Goal: Task Accomplishment & Management: Manage account settings

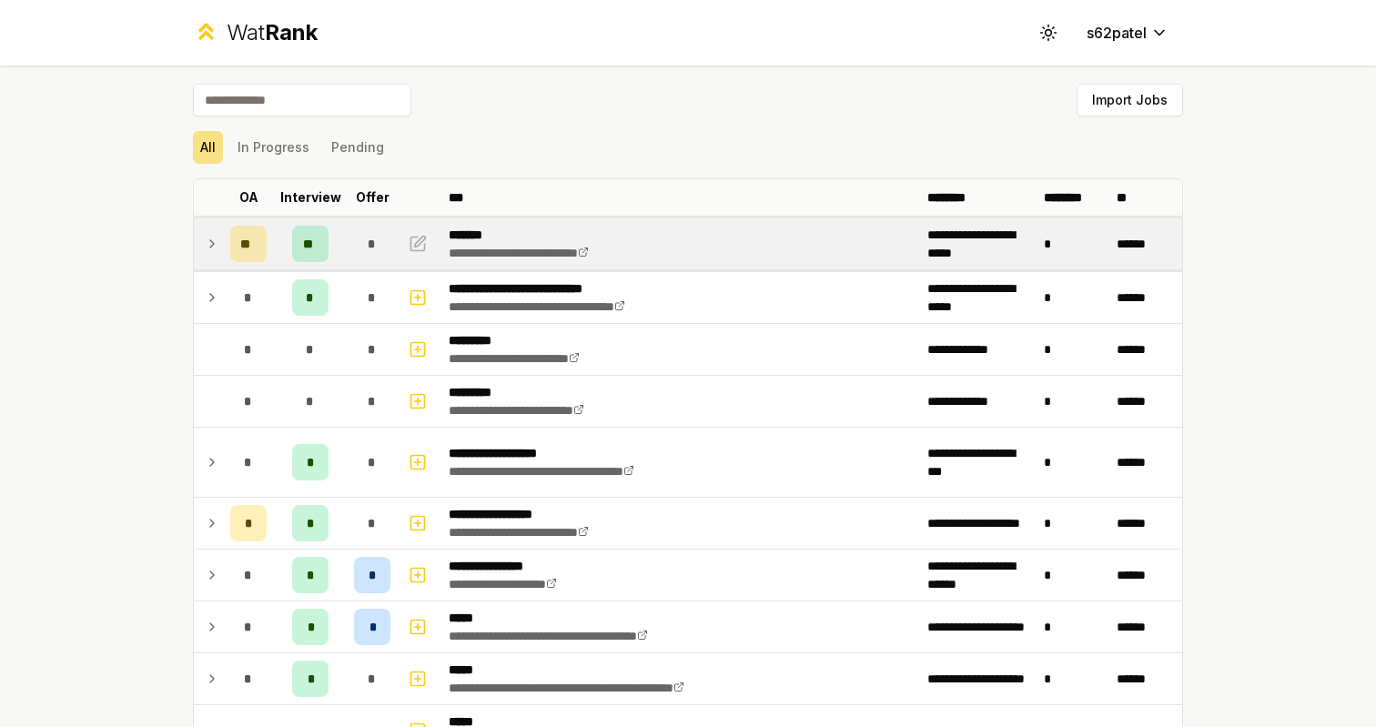
click at [212, 248] on icon at bounding box center [212, 244] width 15 height 22
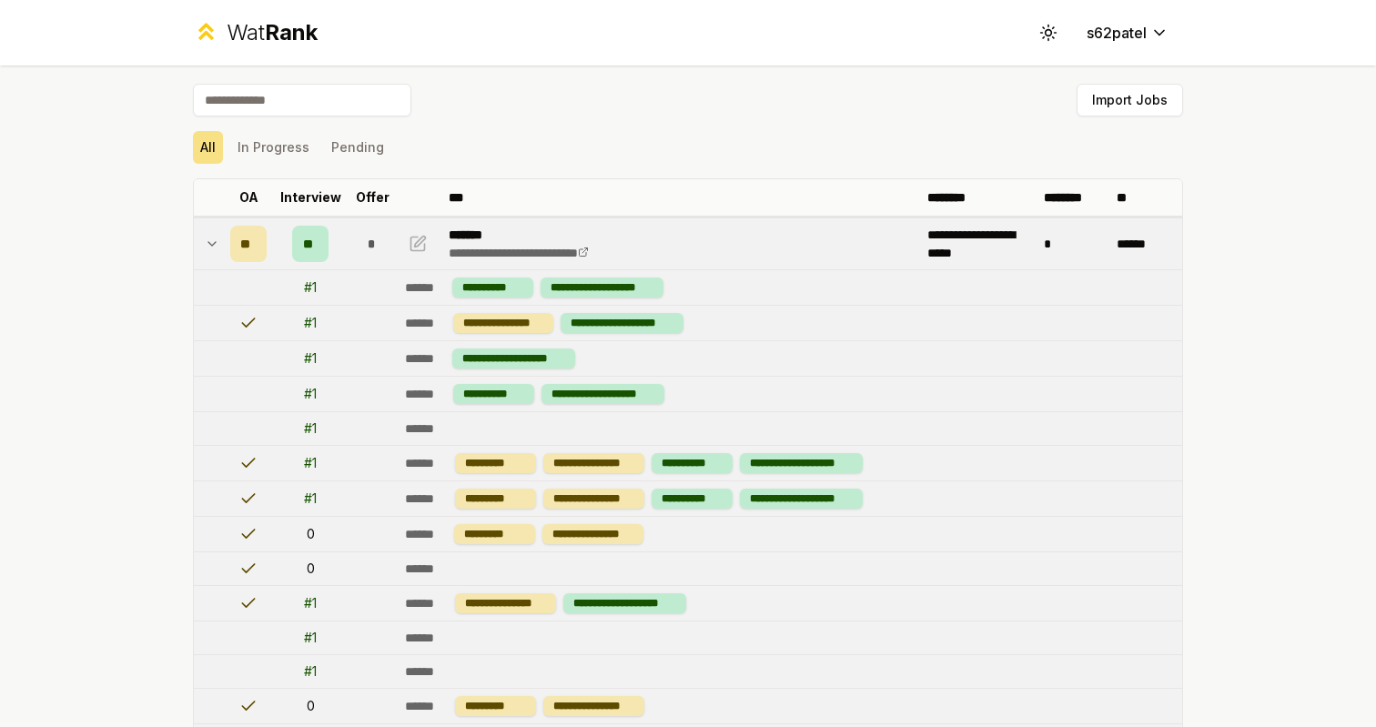
click at [213, 248] on icon at bounding box center [212, 244] width 15 height 22
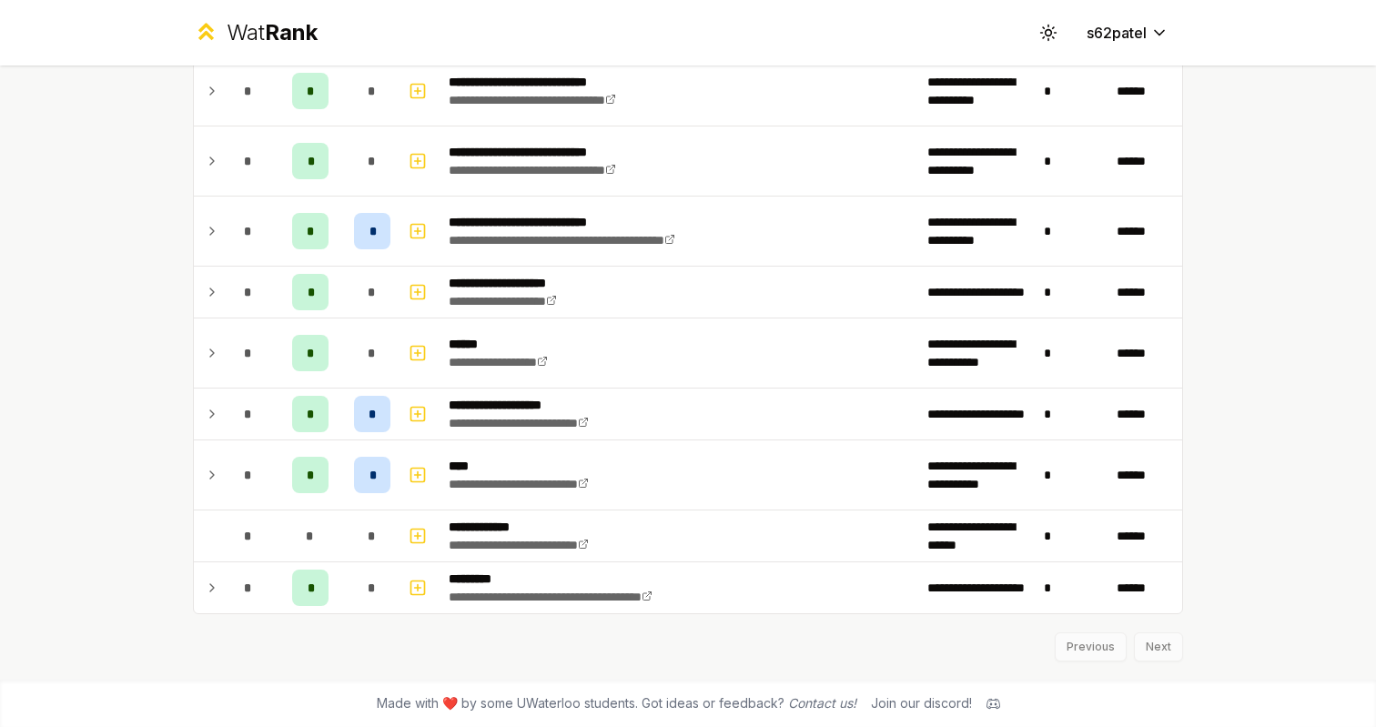
scroll to position [1969, 0]
click at [92, 238] on div "**********" at bounding box center [688, 363] width 1376 height 727
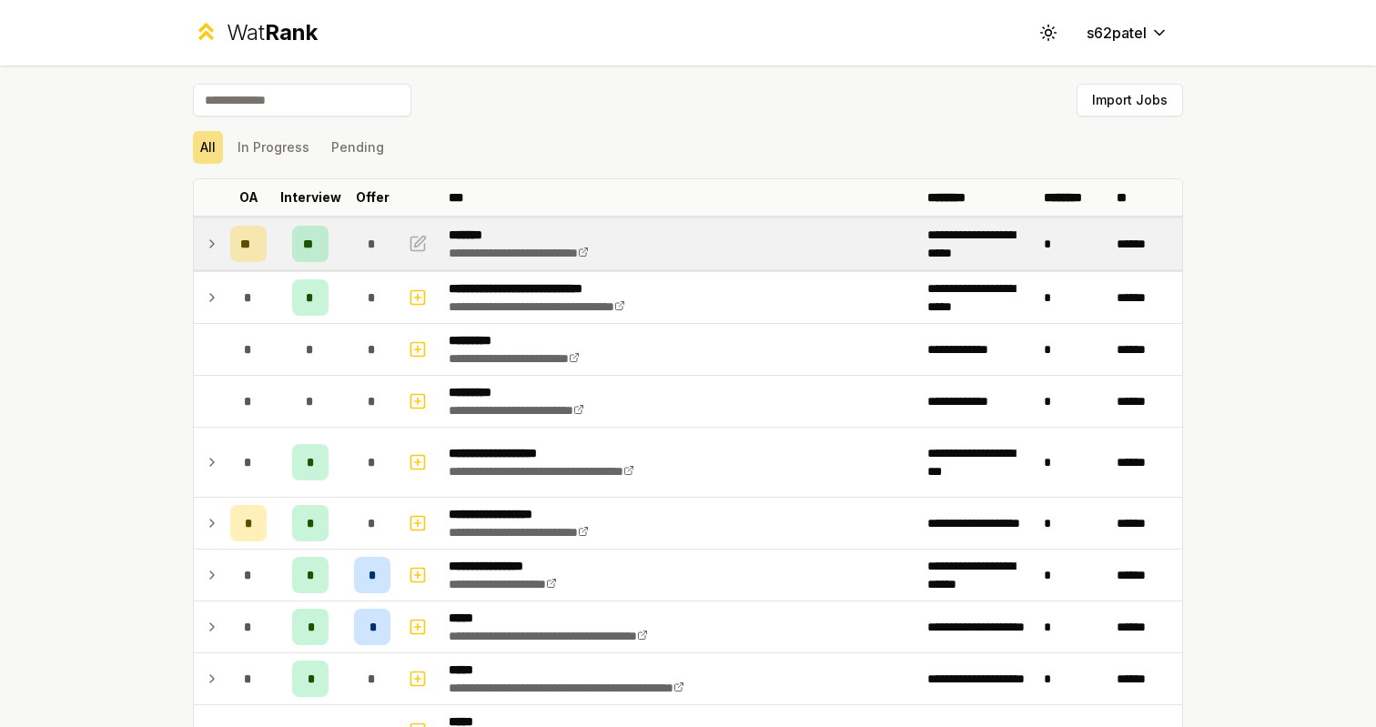
click at [235, 263] on td "**" at bounding box center [248, 243] width 51 height 51
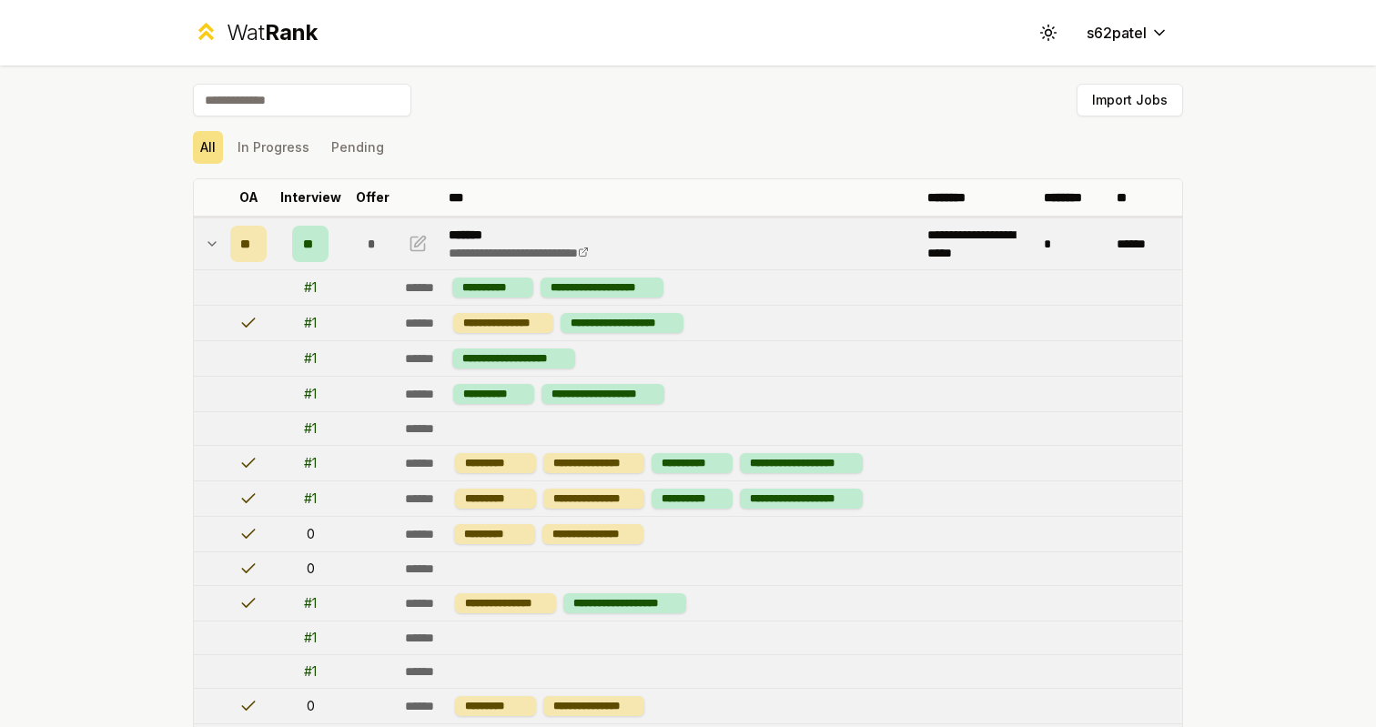
click at [235, 262] on td "**" at bounding box center [248, 243] width 51 height 51
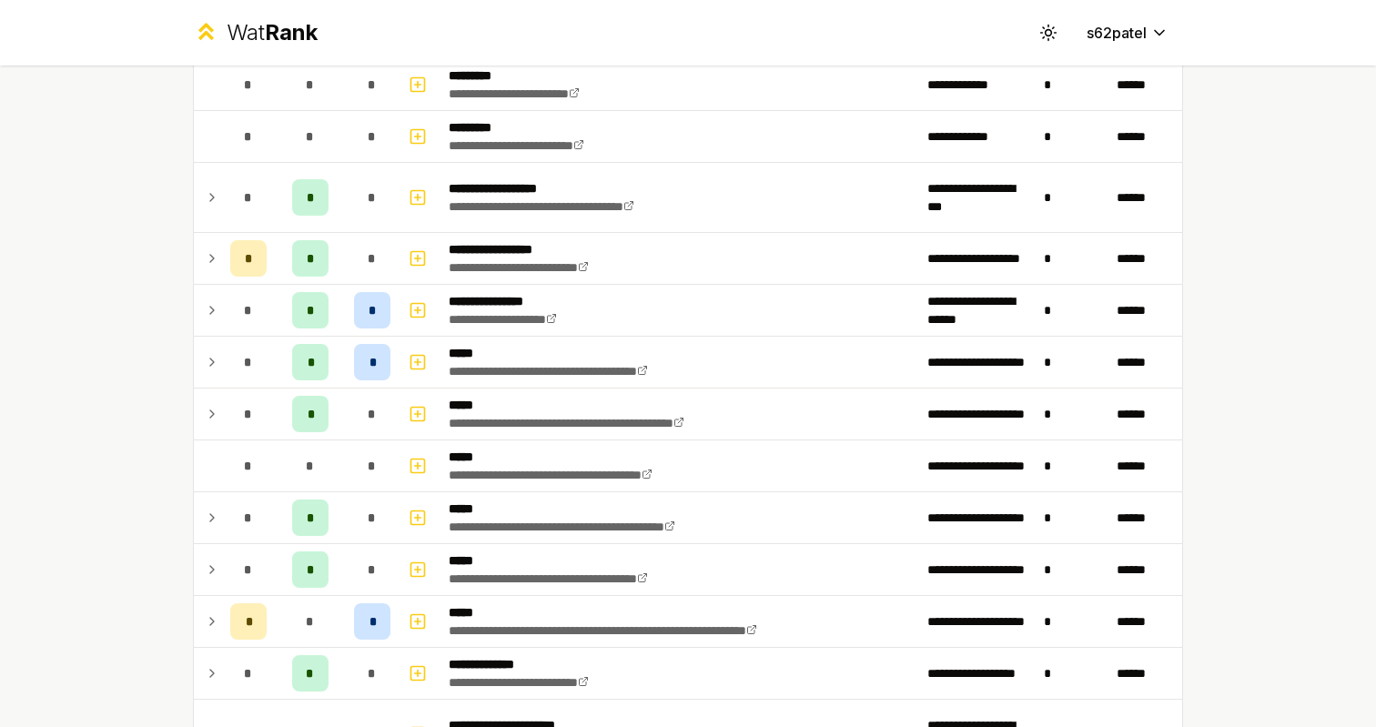
scroll to position [261, 0]
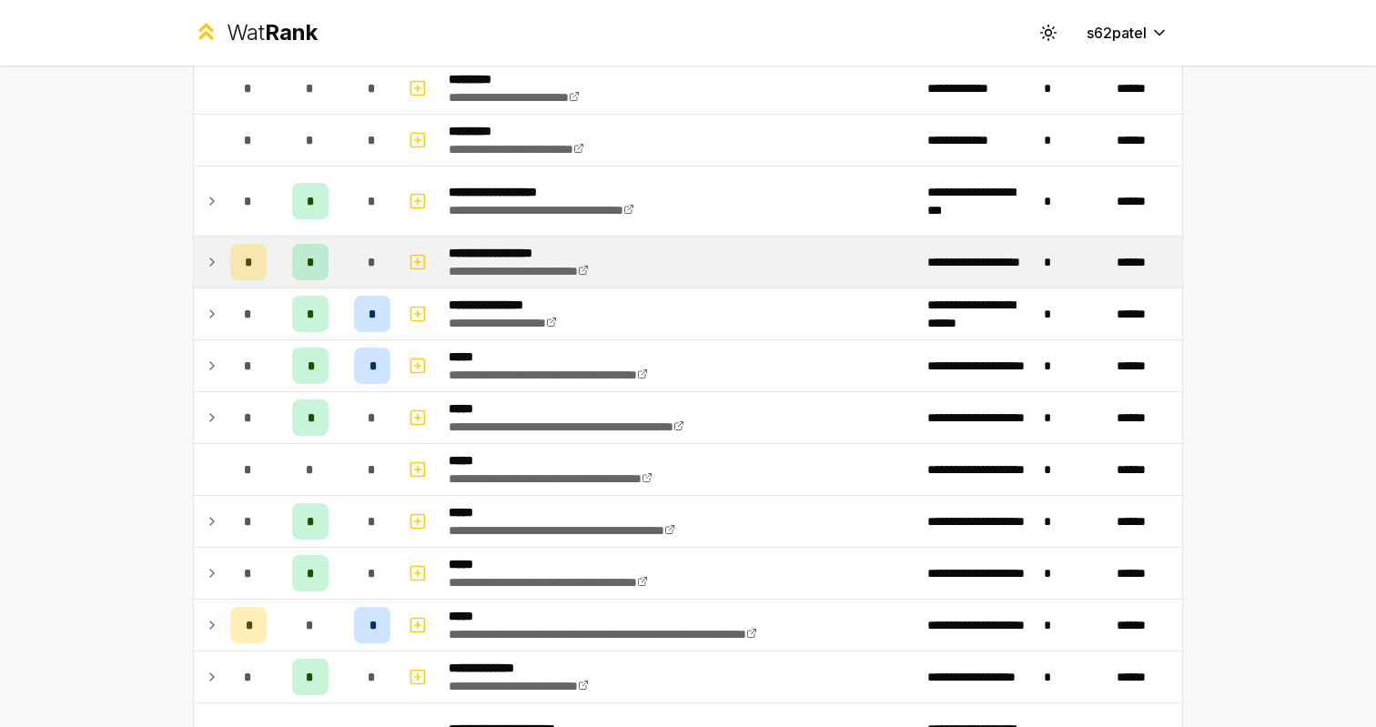
click at [258, 260] on div "*" at bounding box center [248, 262] width 36 height 36
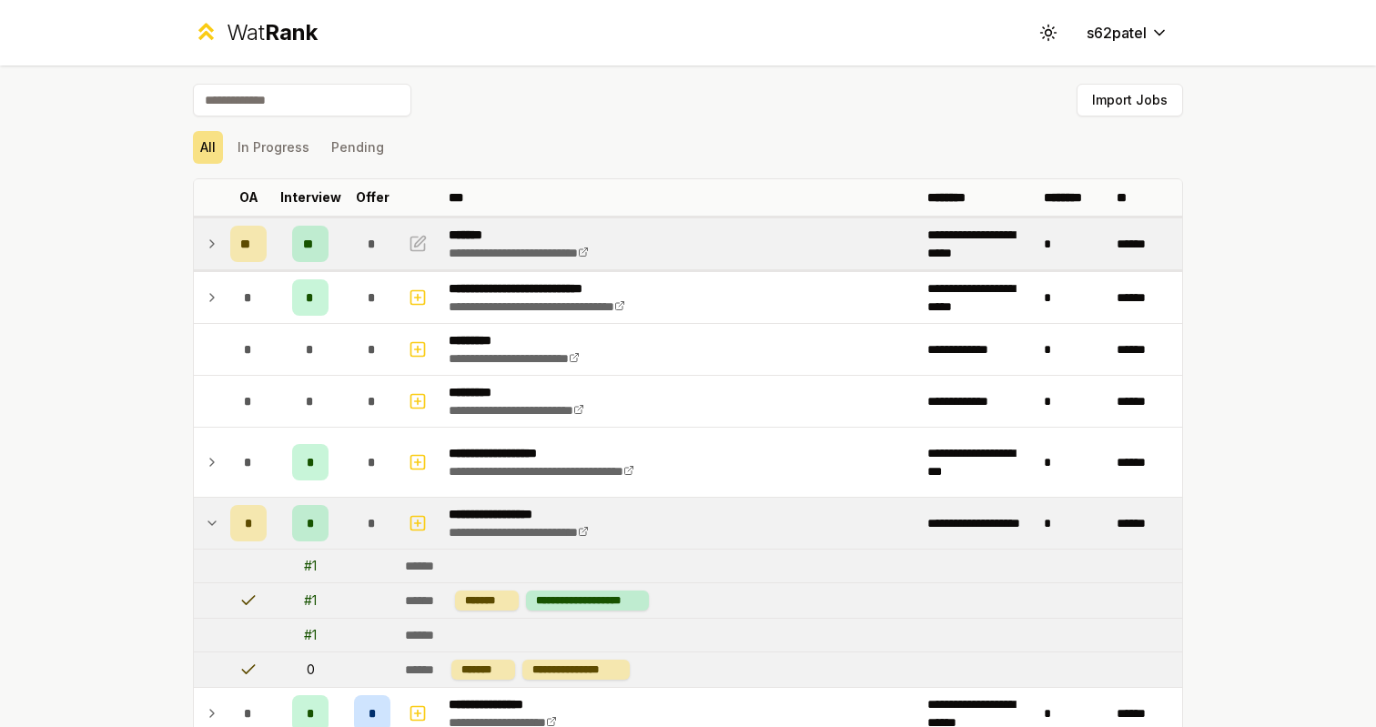
scroll to position [0, 0]
click at [226, 225] on td "**" at bounding box center [248, 243] width 51 height 51
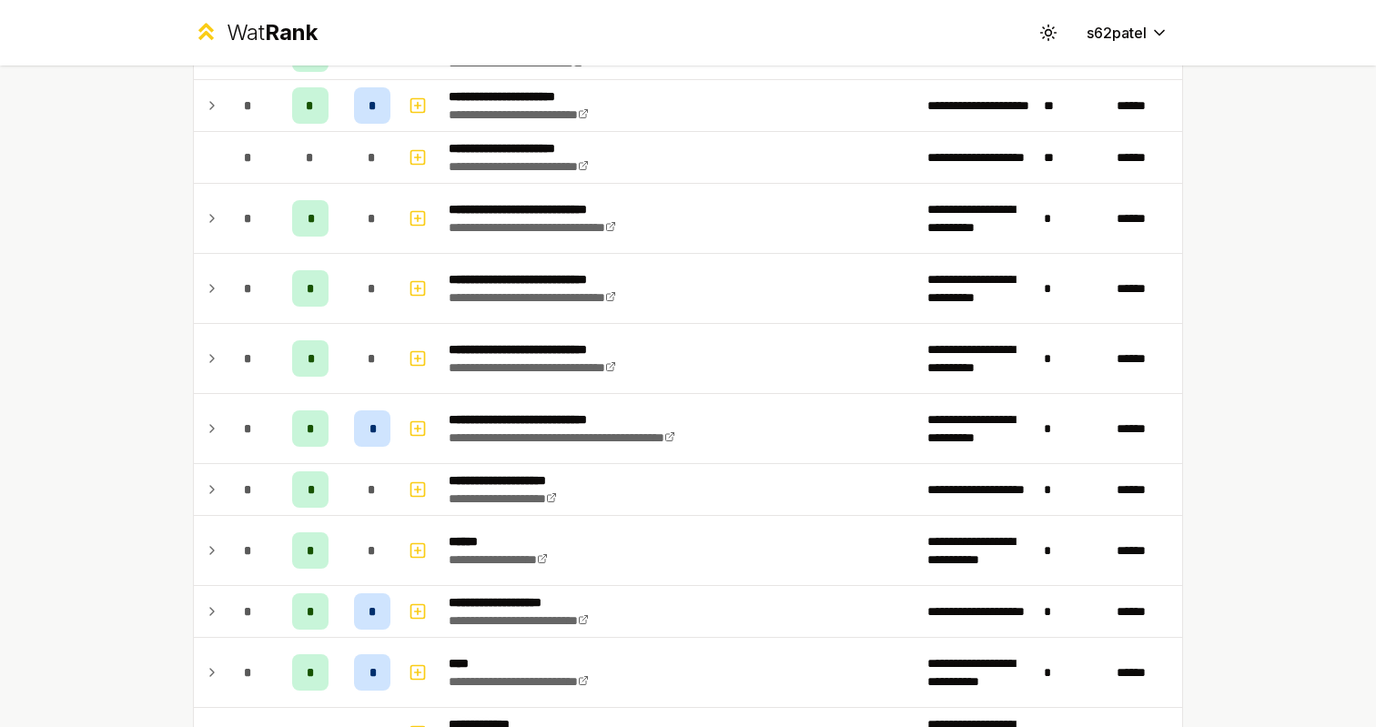
scroll to position [3015, 0]
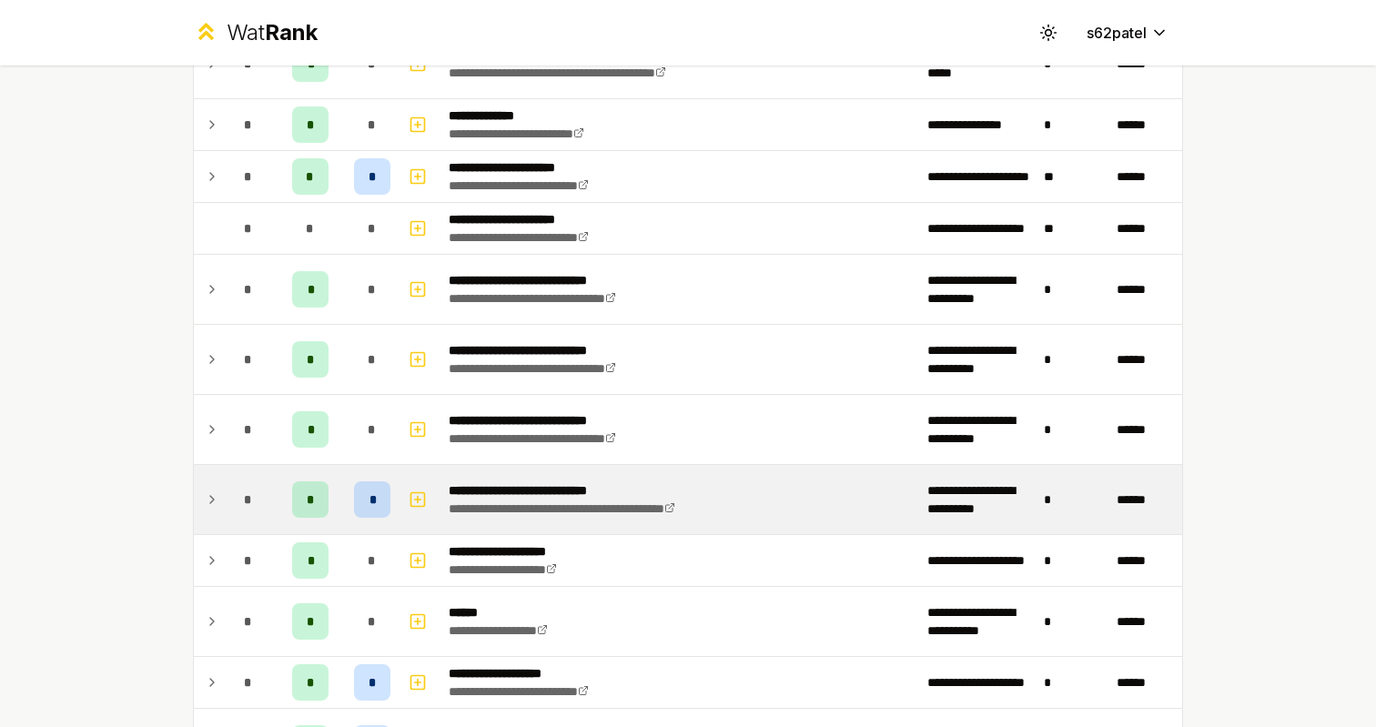
click at [222, 518] on td at bounding box center [208, 499] width 29 height 69
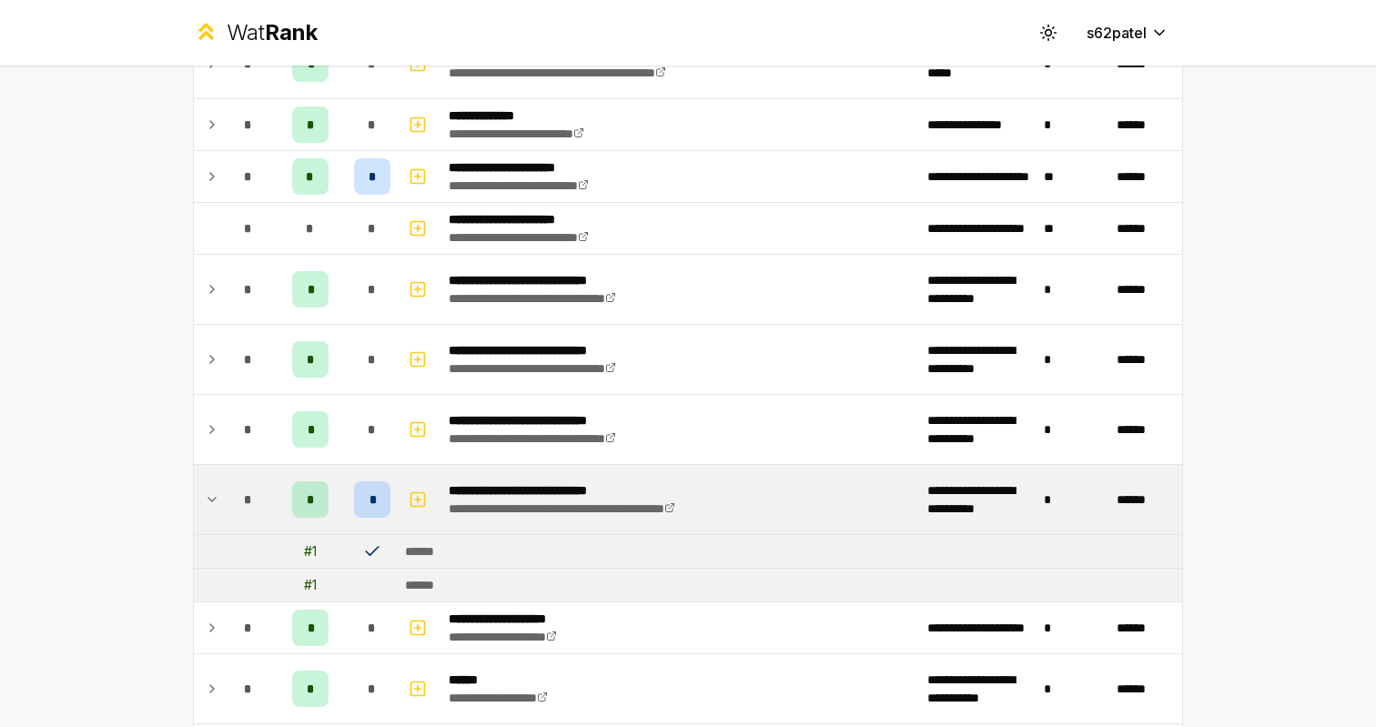
click at [222, 518] on td at bounding box center [208, 499] width 29 height 69
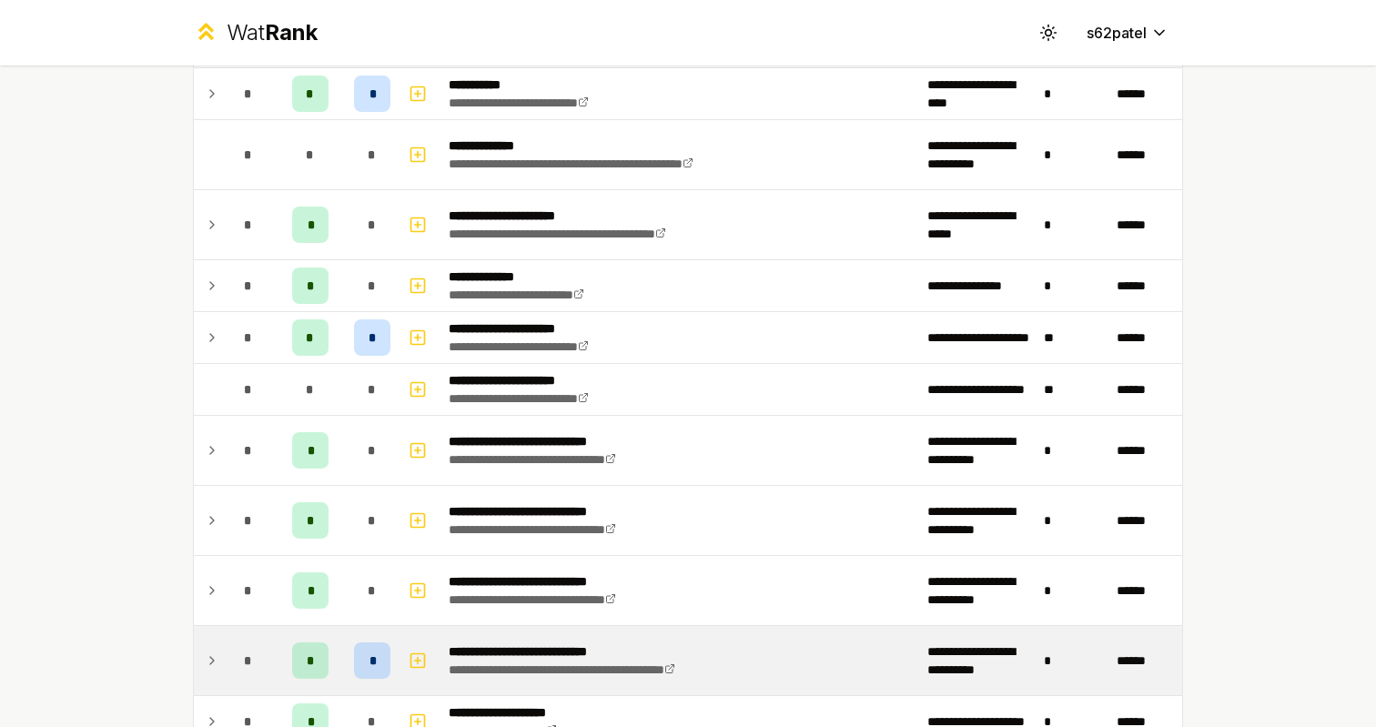
scroll to position [2649, 0]
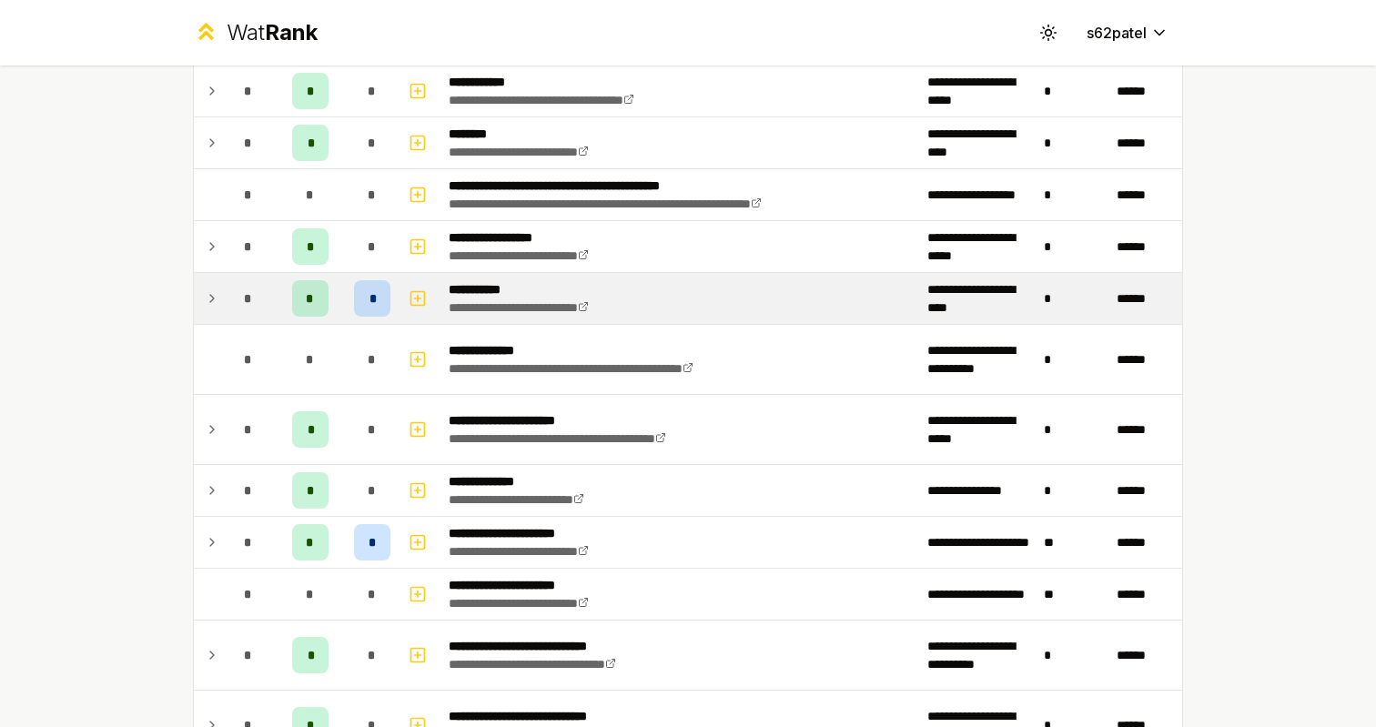
click at [247, 278] on td "*" at bounding box center [248, 298] width 51 height 51
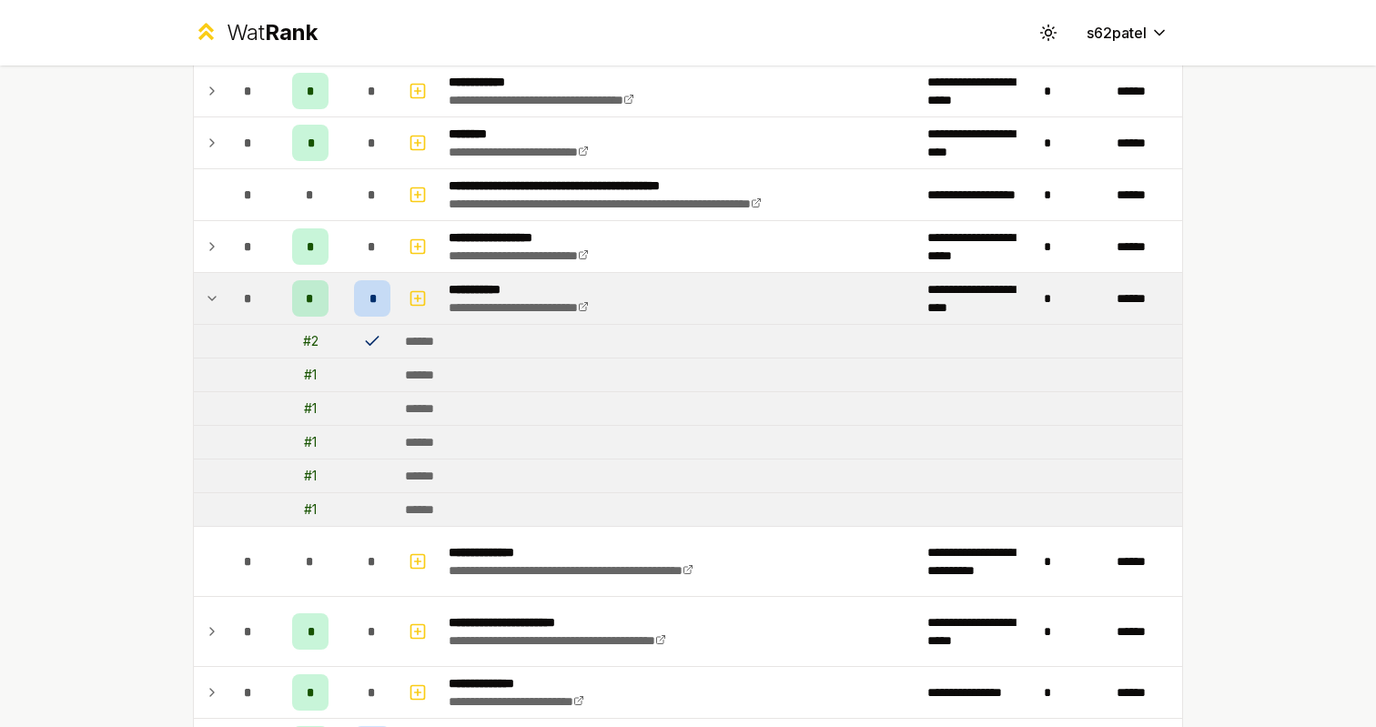
click at [247, 278] on td "*" at bounding box center [248, 298] width 51 height 51
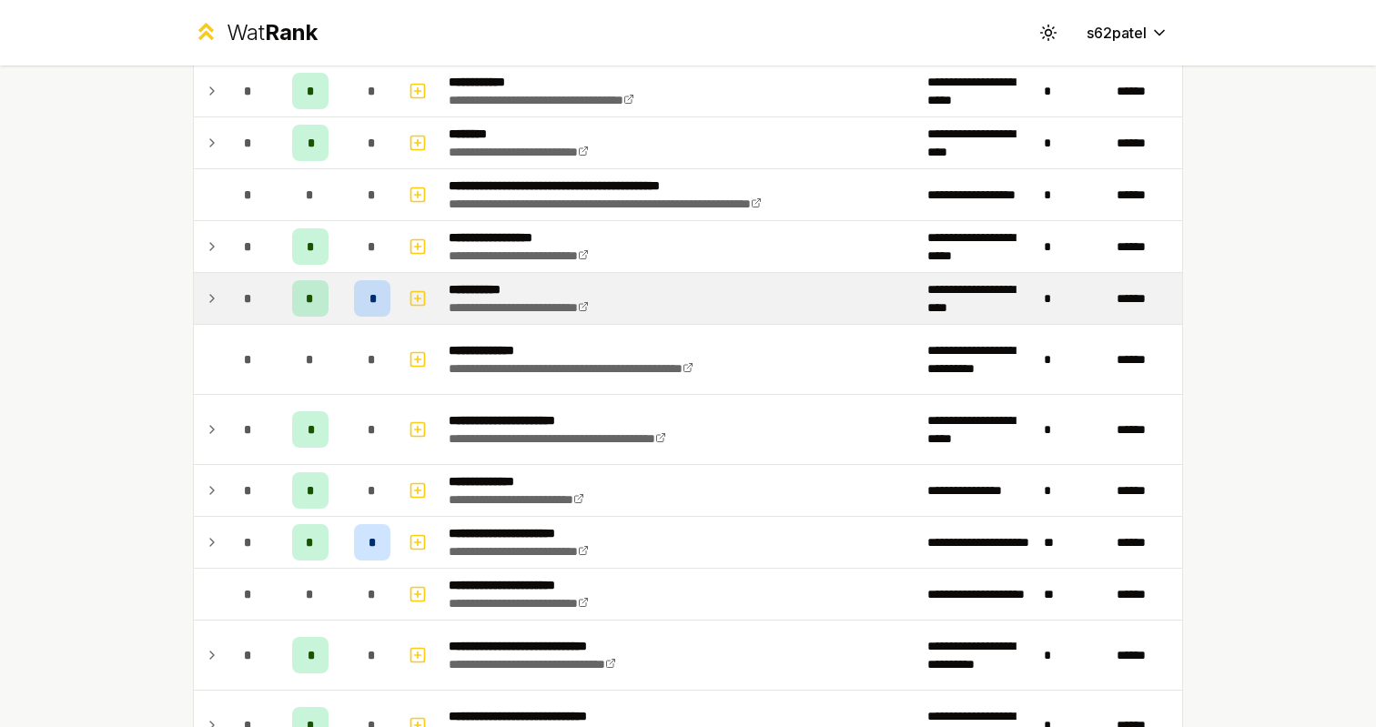
click at [247, 278] on td "*" at bounding box center [248, 298] width 51 height 51
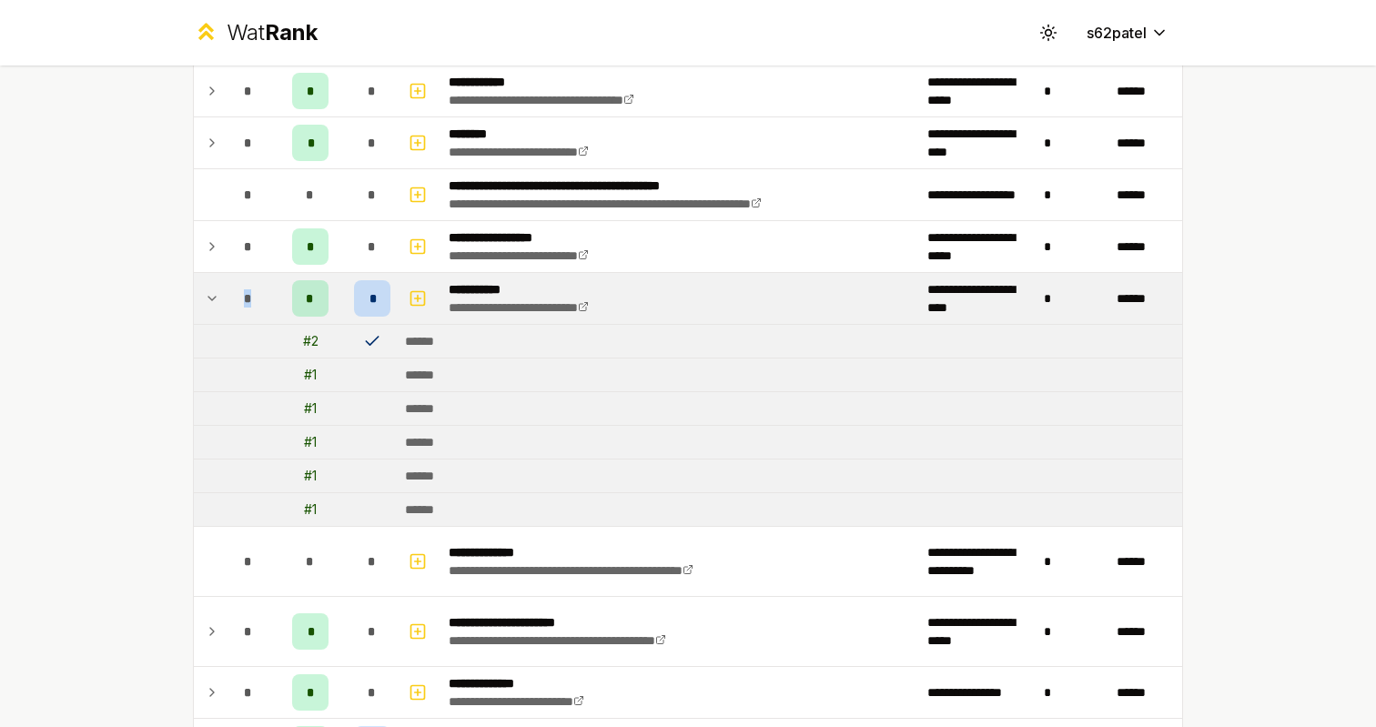
click at [247, 278] on td "*" at bounding box center [248, 298] width 51 height 51
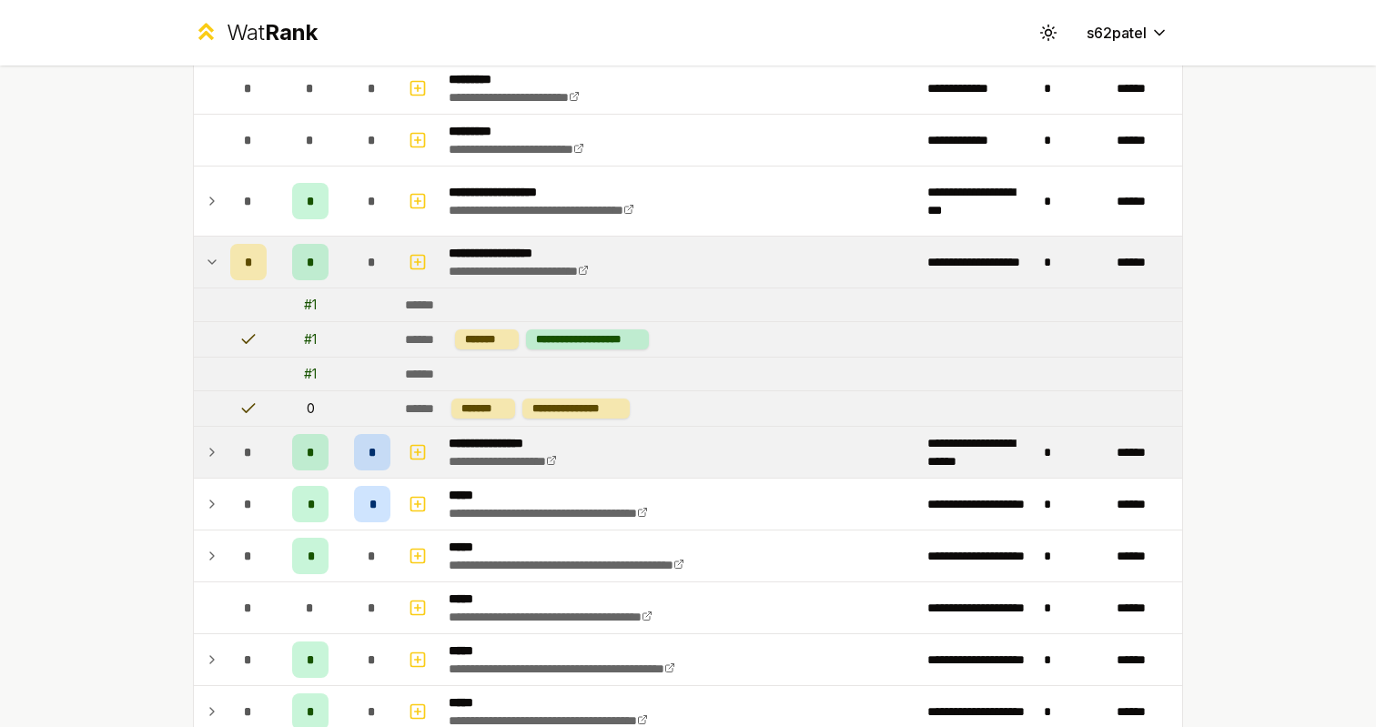
scroll to position [1314, 0]
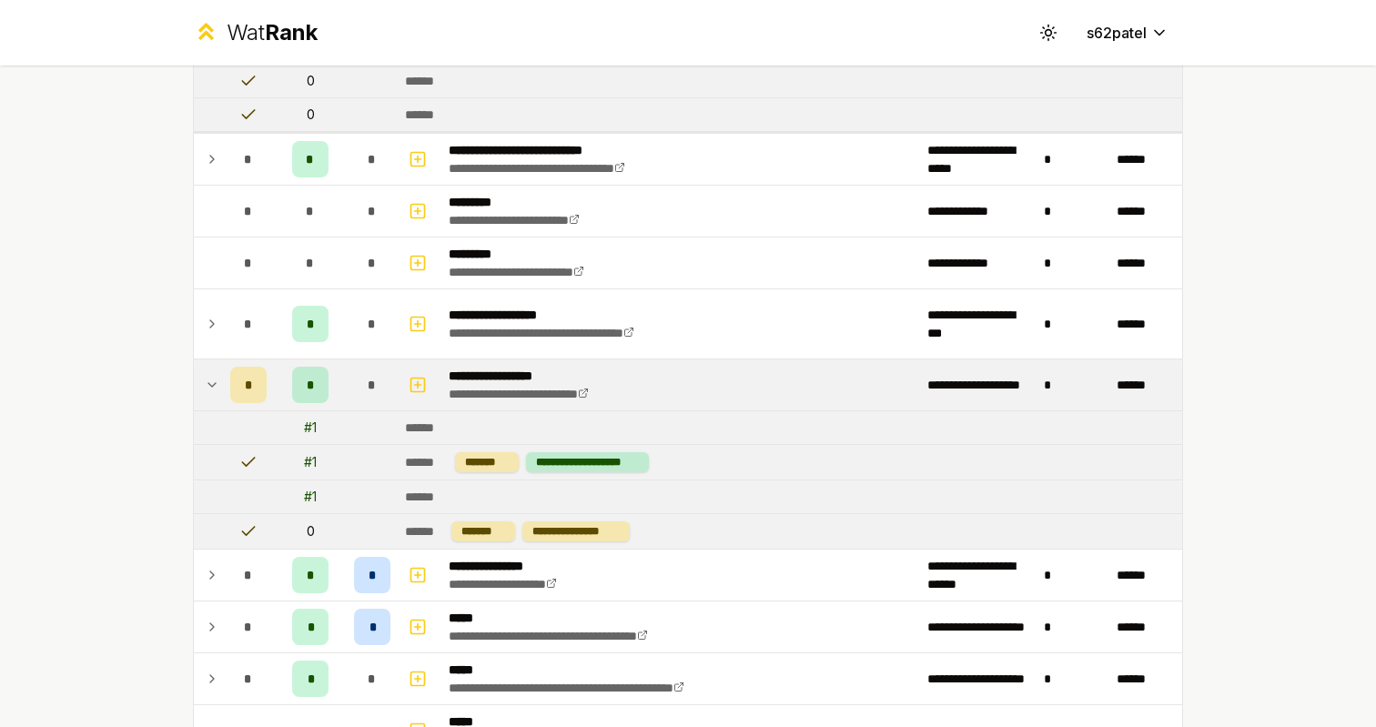
click at [220, 391] on td at bounding box center [208, 384] width 29 height 51
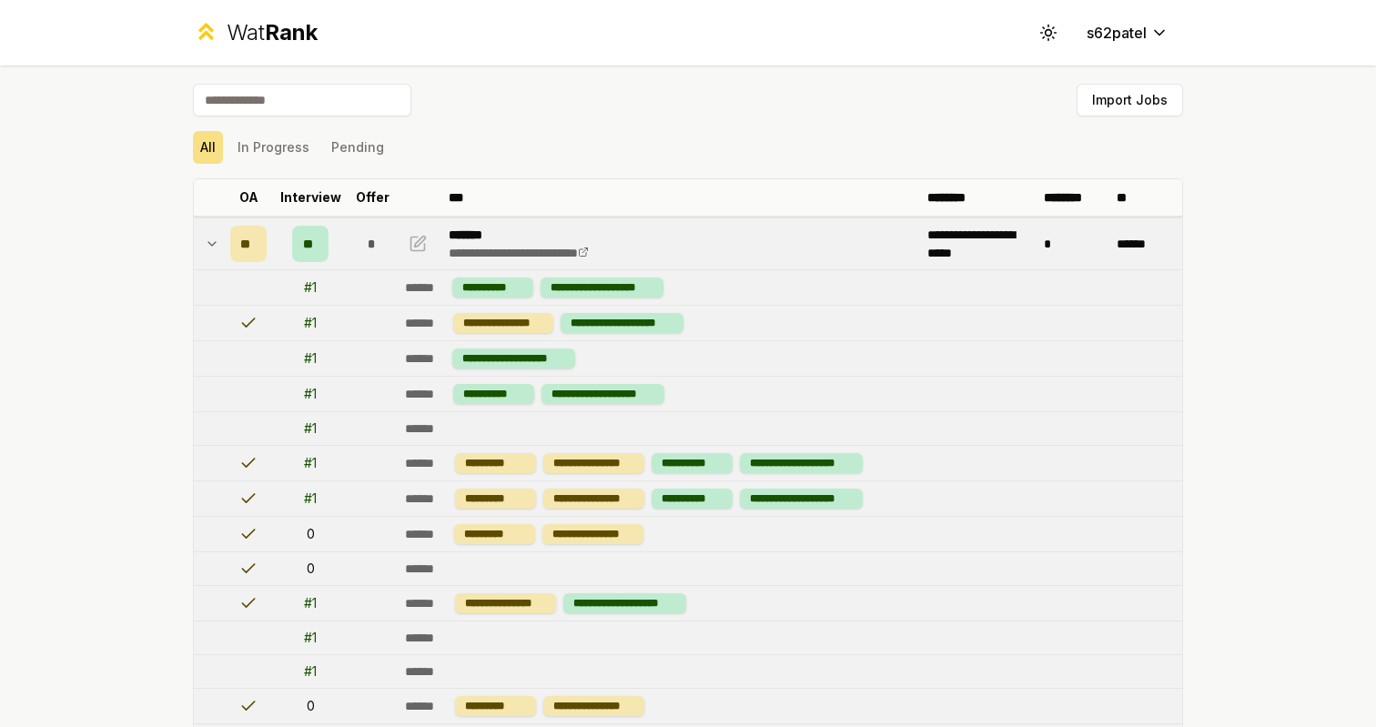
scroll to position [0, 0]
click at [229, 258] on td "**" at bounding box center [248, 243] width 51 height 51
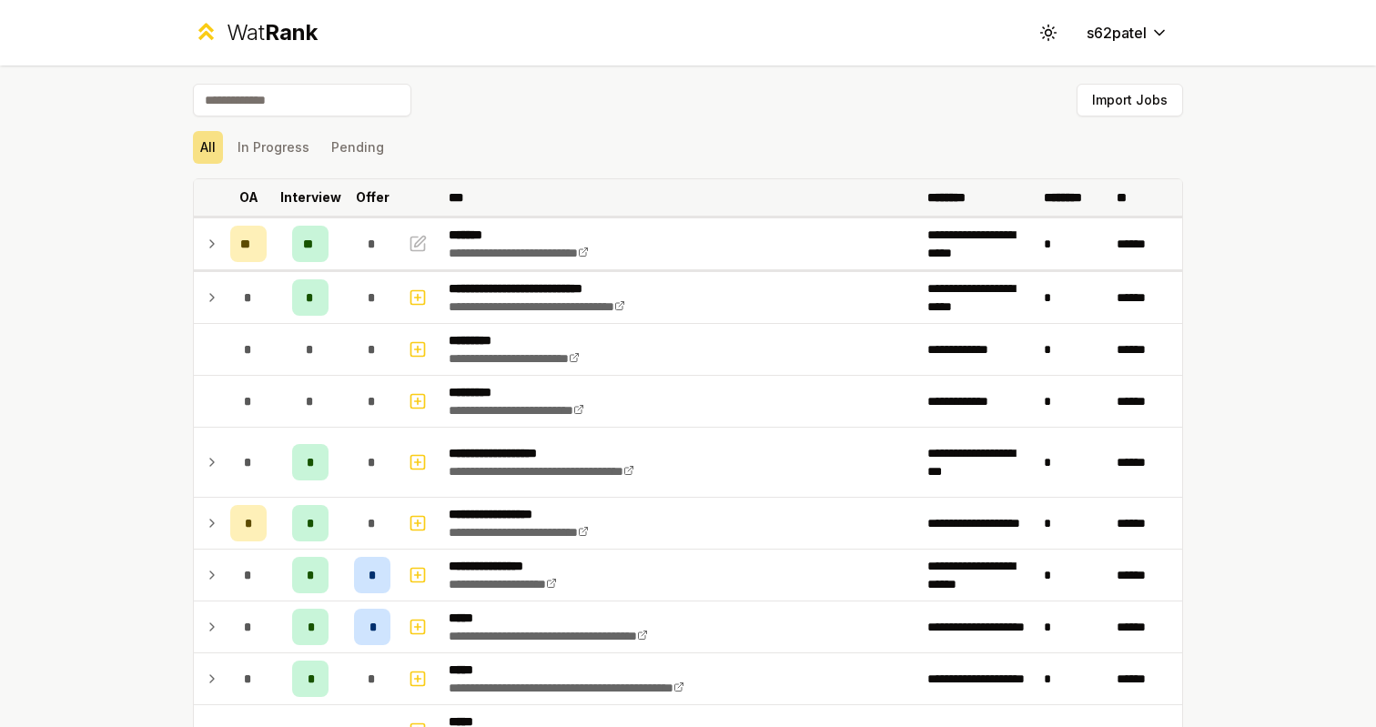
click at [272, 203] on th "OA" at bounding box center [248, 197] width 51 height 36
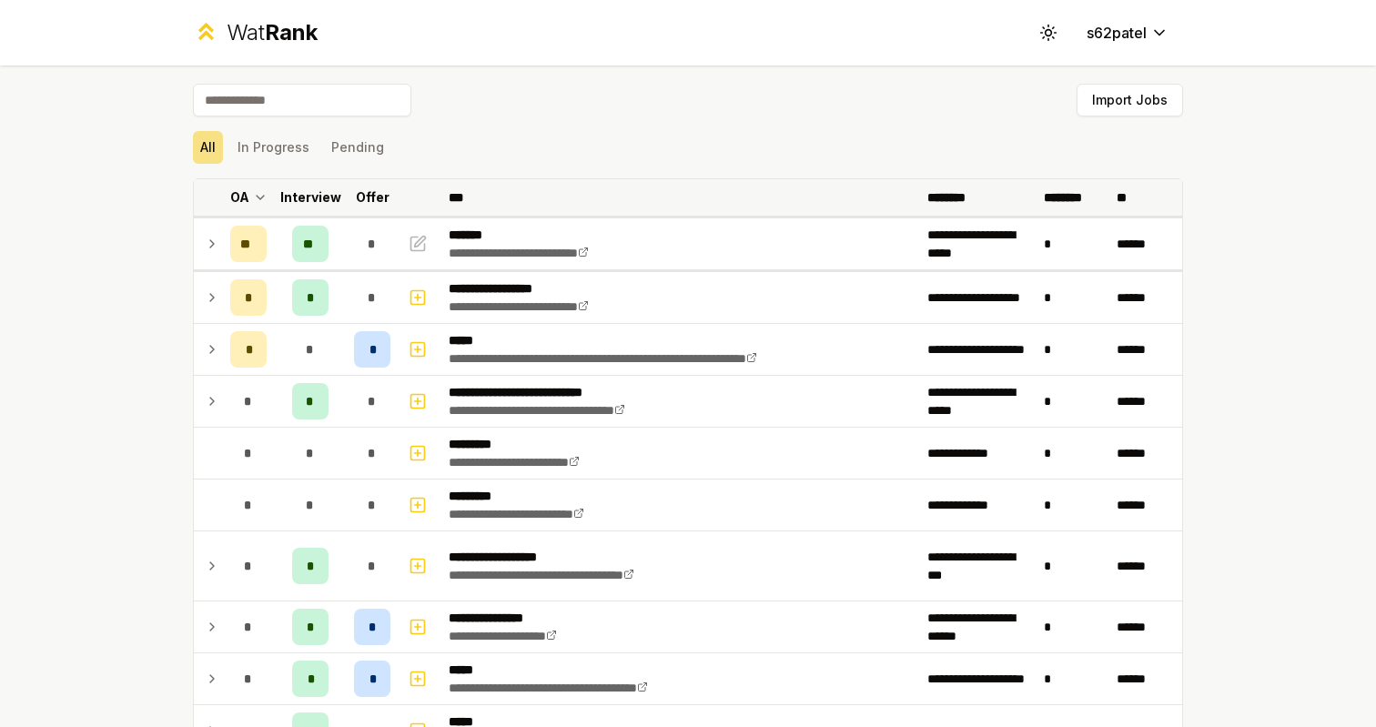
click at [271, 187] on th "OA" at bounding box center [248, 197] width 51 height 36
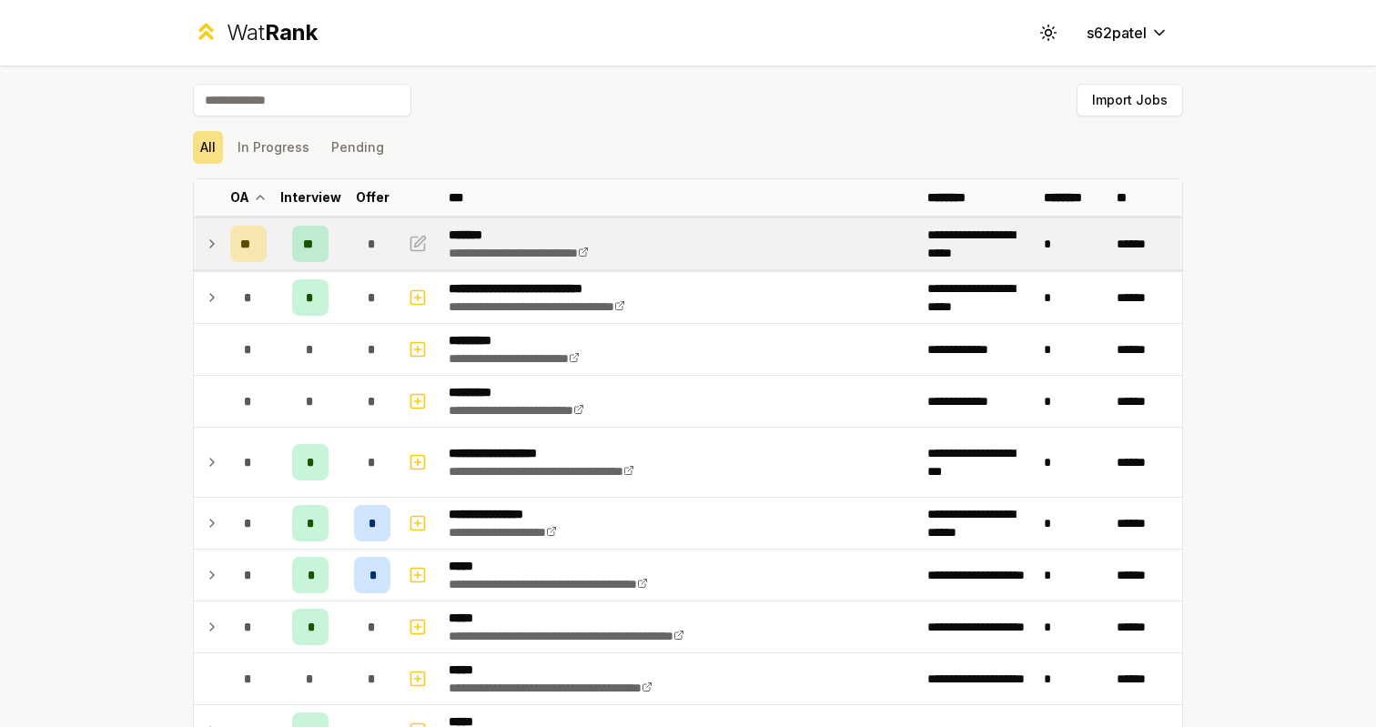
click at [265, 232] on div "**" at bounding box center [248, 244] width 36 height 36
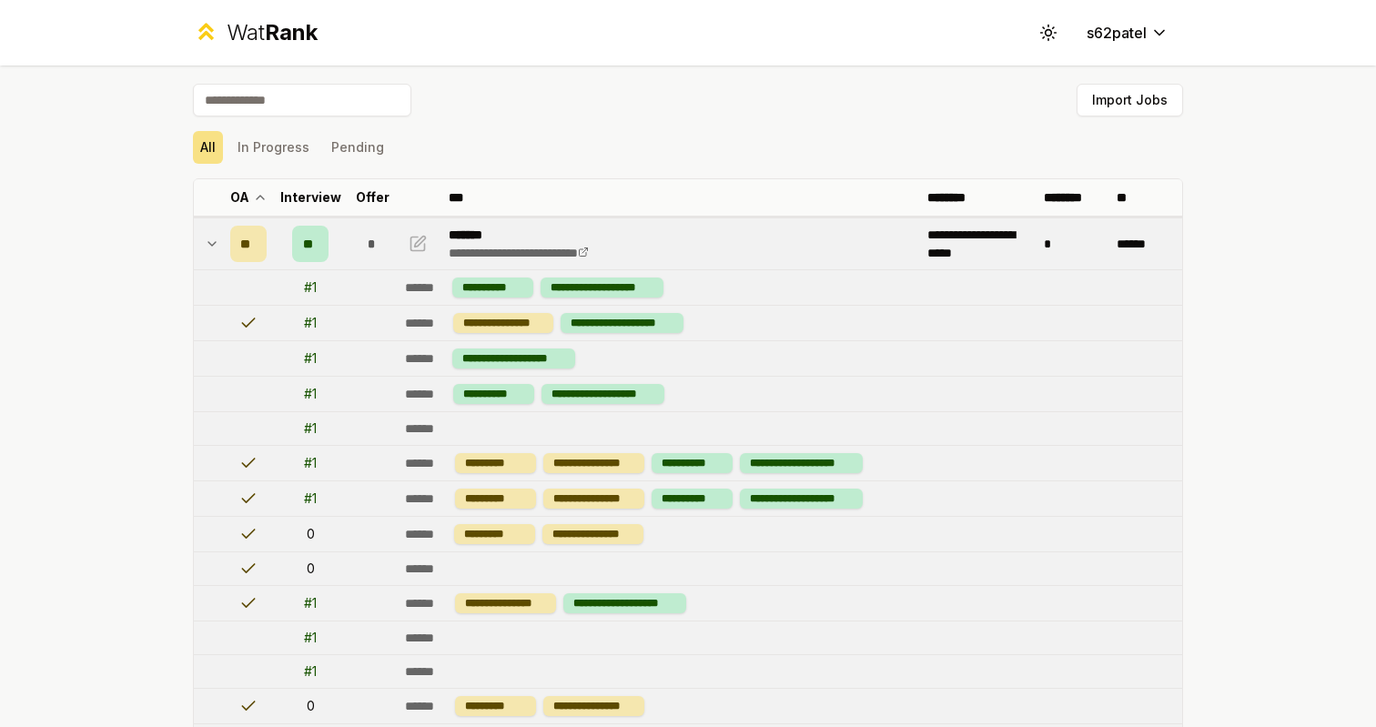
click at [264, 232] on div "**" at bounding box center [248, 244] width 36 height 36
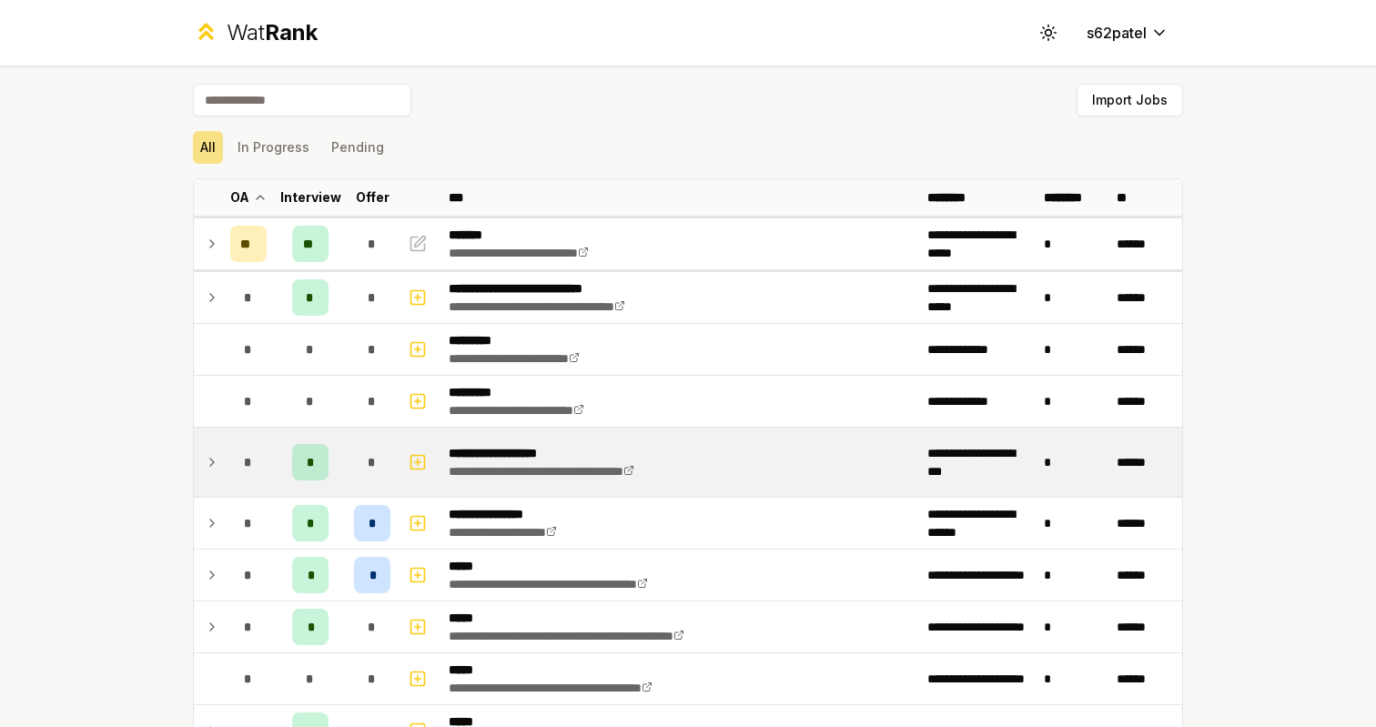
scroll to position [299, 0]
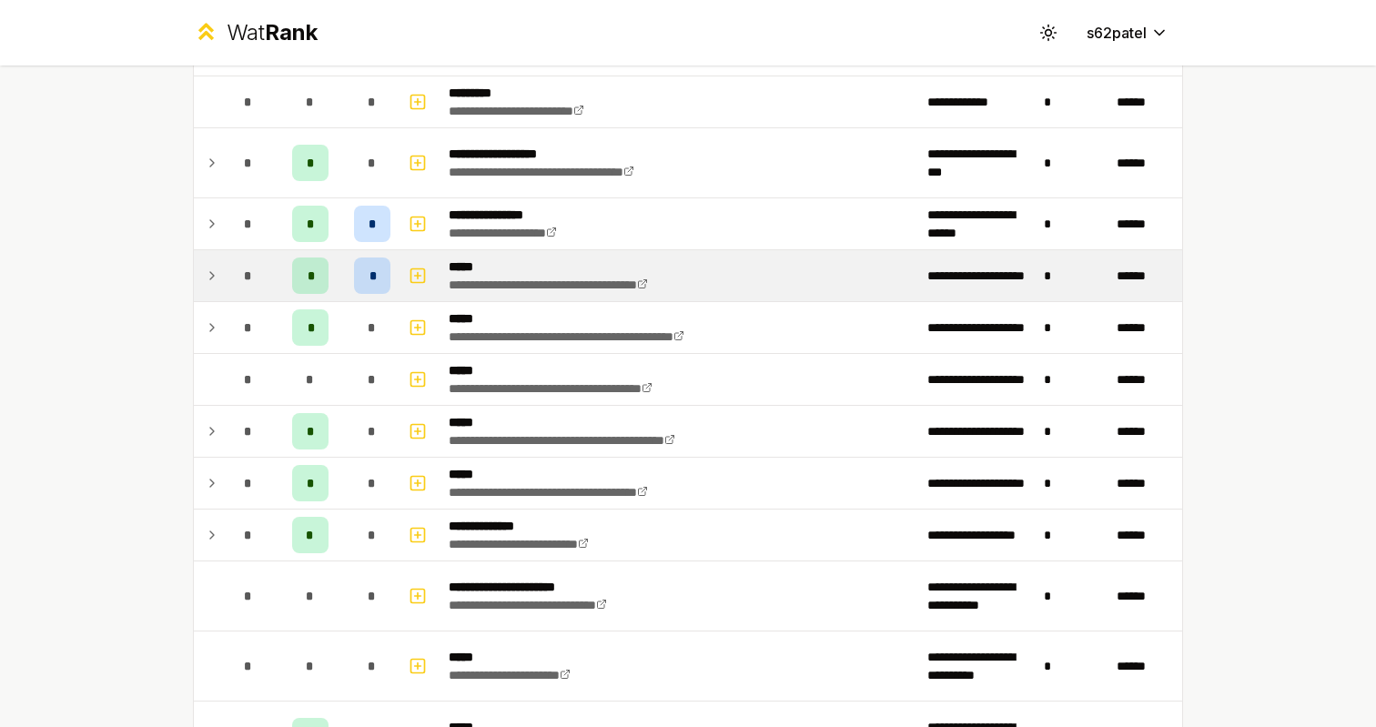
click at [268, 286] on td "*" at bounding box center [248, 275] width 51 height 51
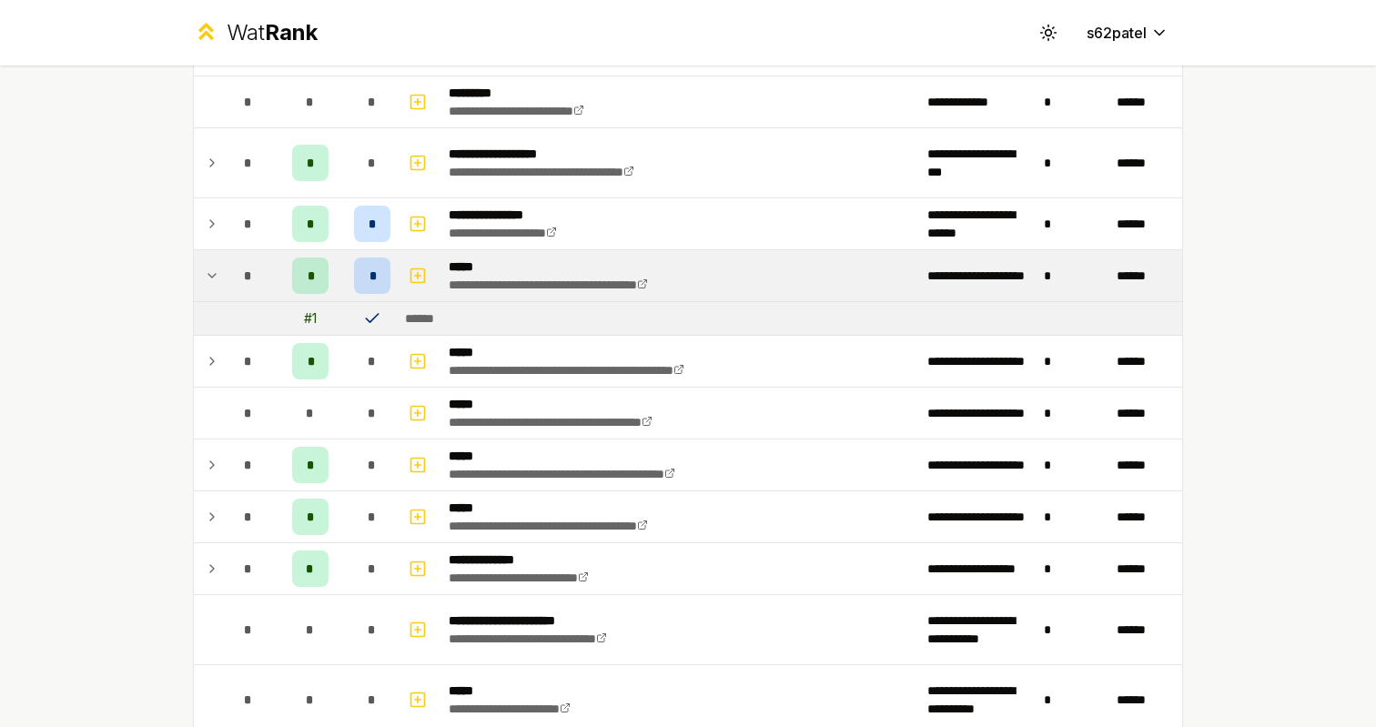
click at [268, 286] on td "*" at bounding box center [248, 275] width 51 height 51
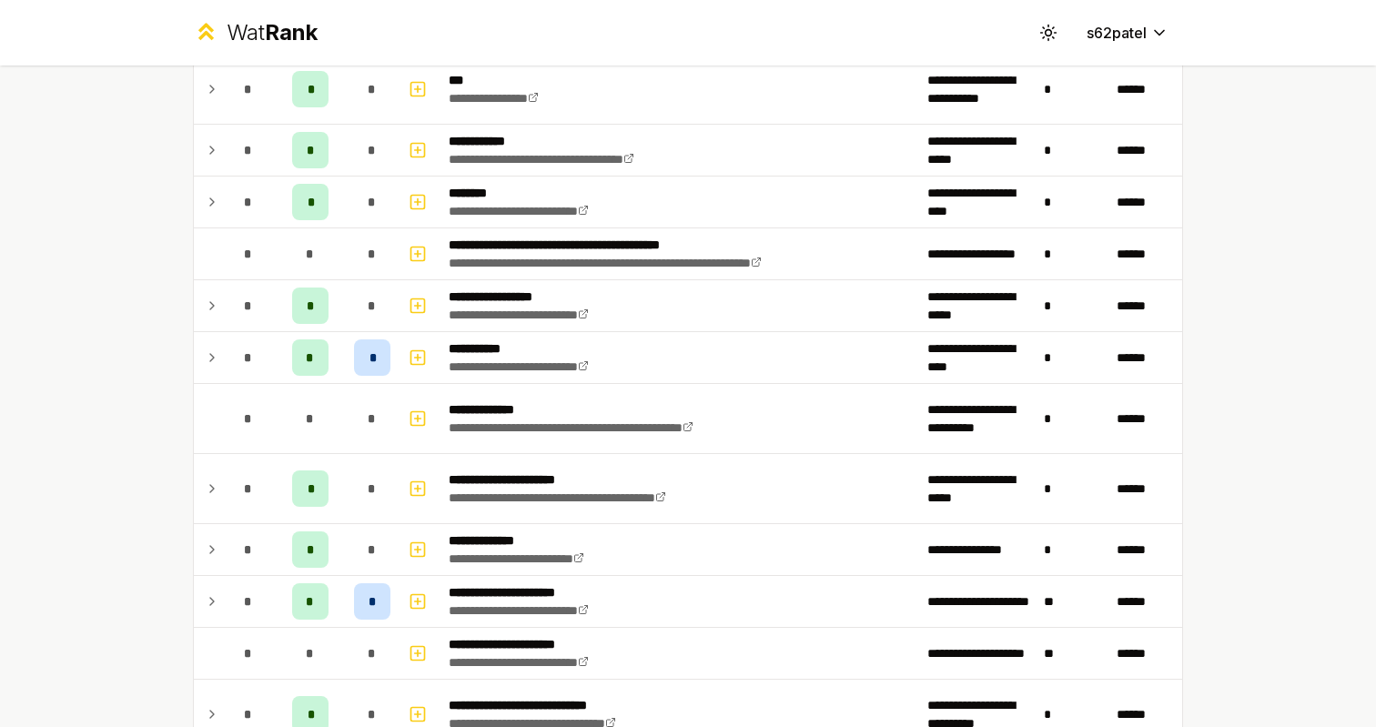
scroll to position [1243, 0]
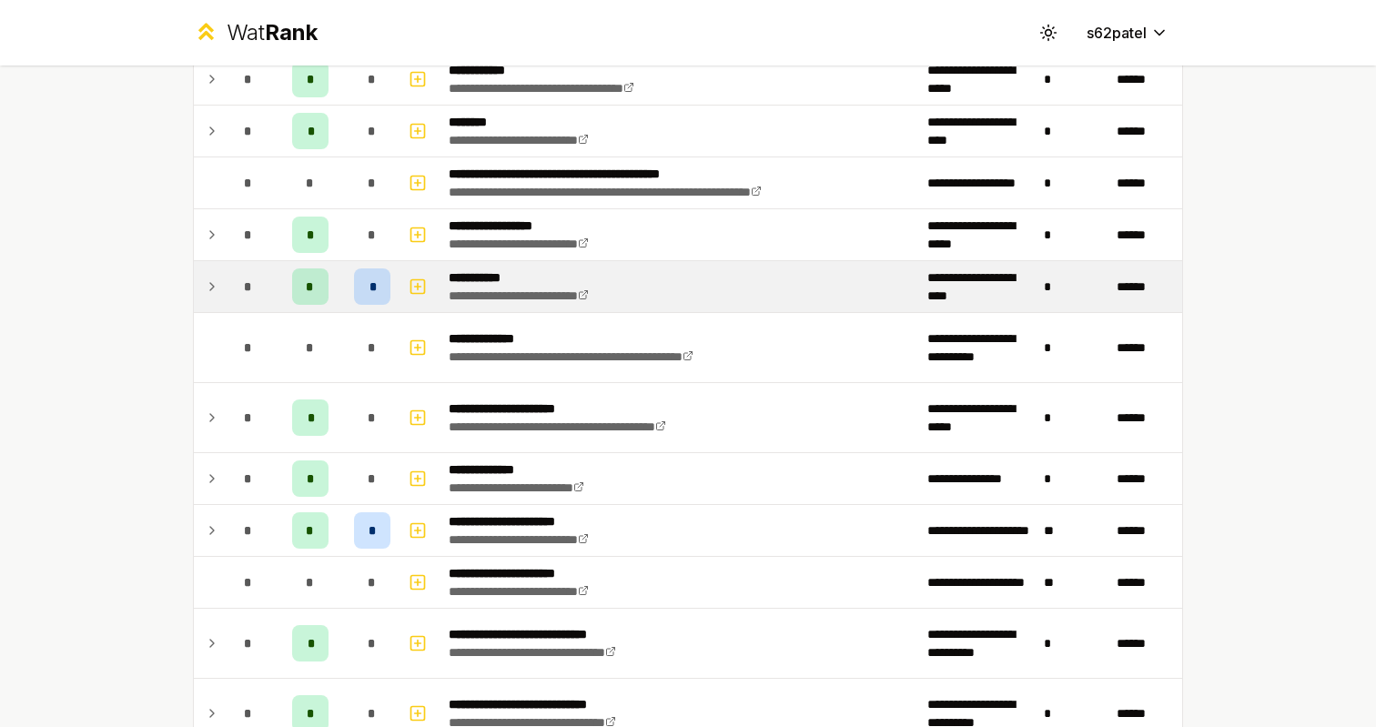
click at [268, 286] on td "*" at bounding box center [248, 286] width 51 height 51
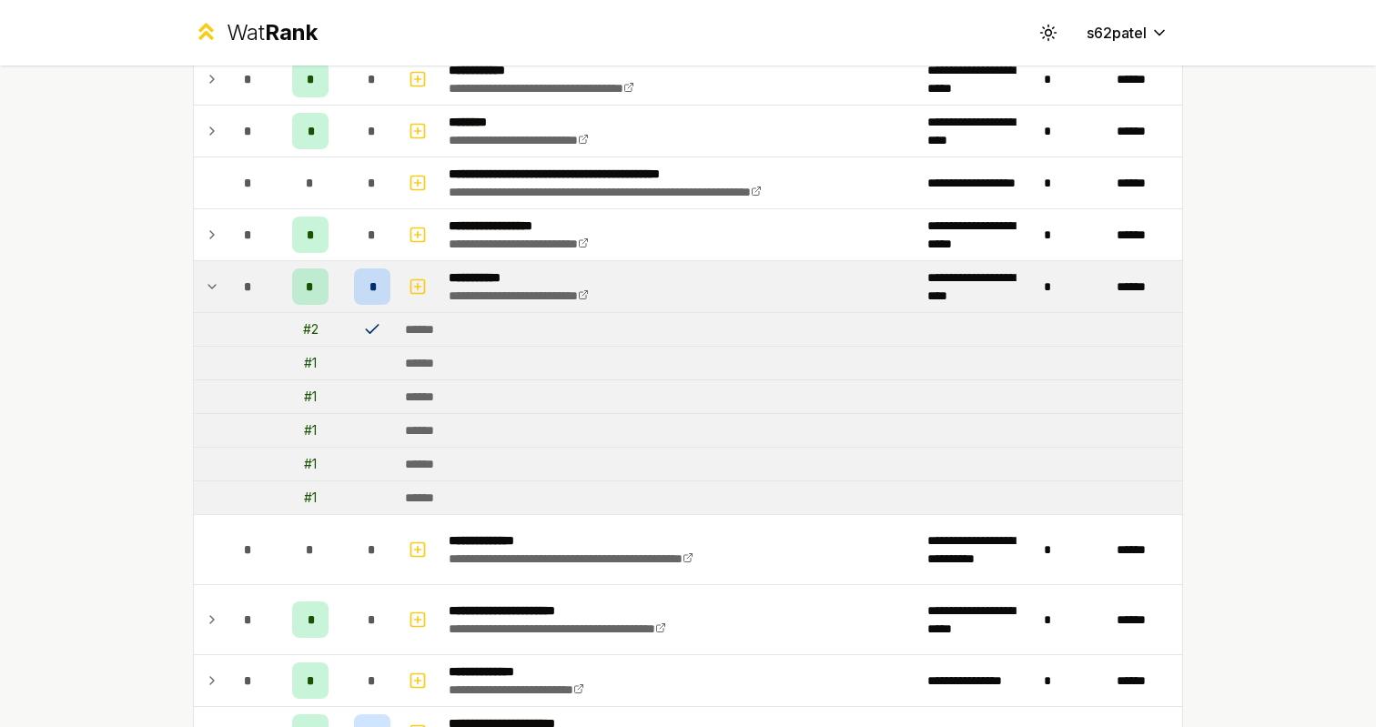
click at [268, 286] on td "*" at bounding box center [248, 286] width 51 height 51
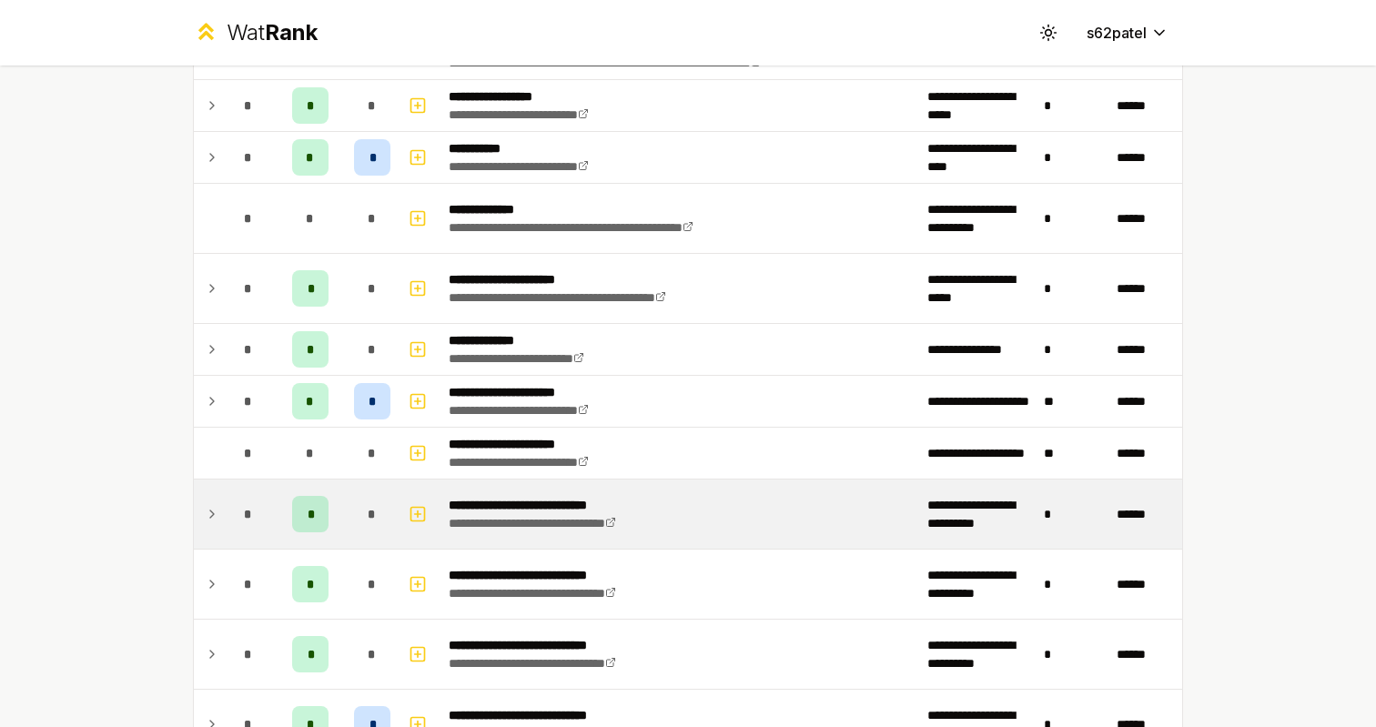
scroll to position [1397, 0]
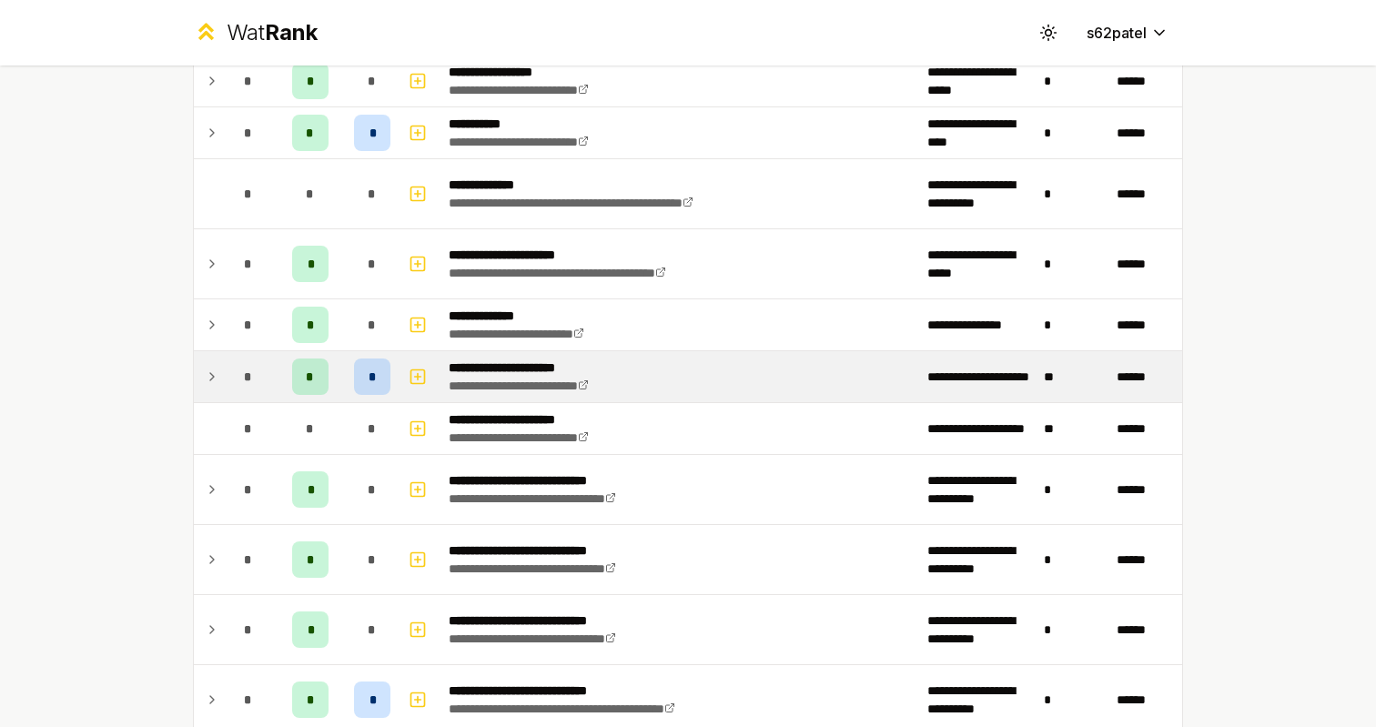
click at [247, 392] on div "*" at bounding box center [248, 377] width 36 height 36
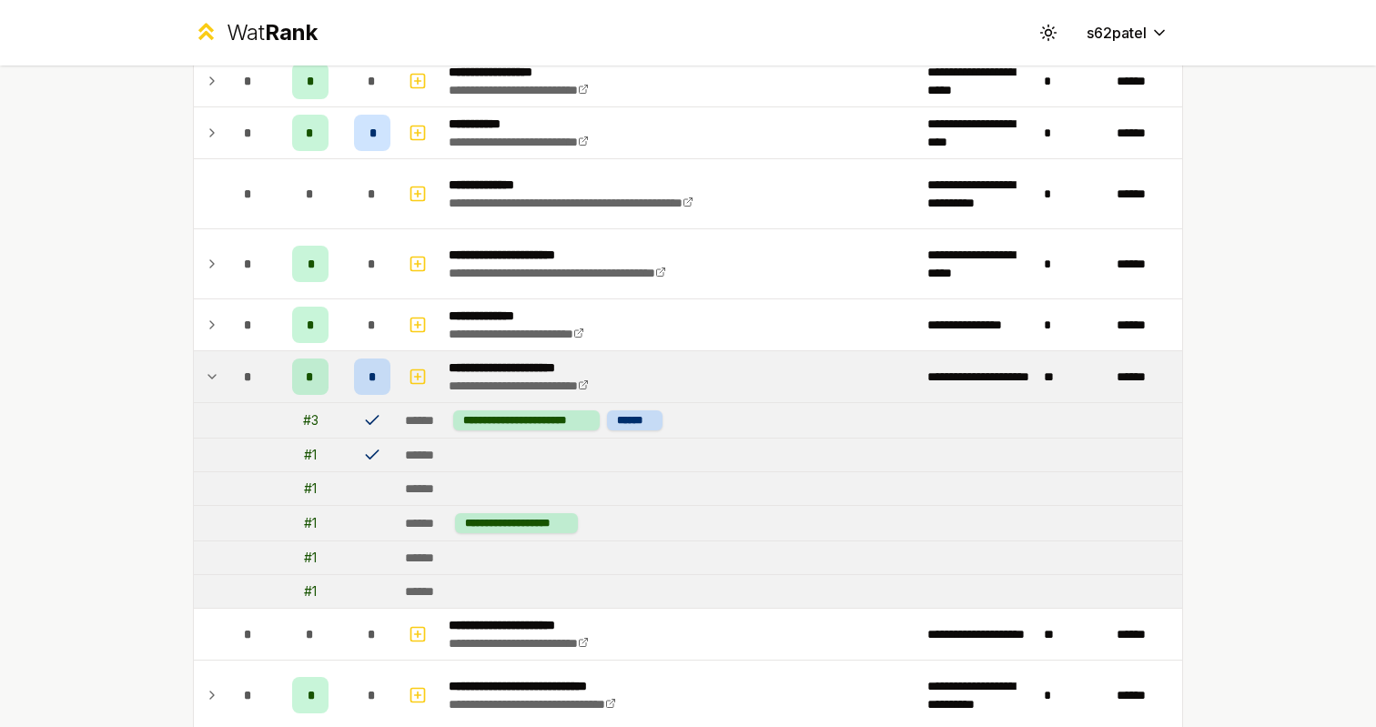
click at [247, 392] on div "*" at bounding box center [248, 377] width 36 height 36
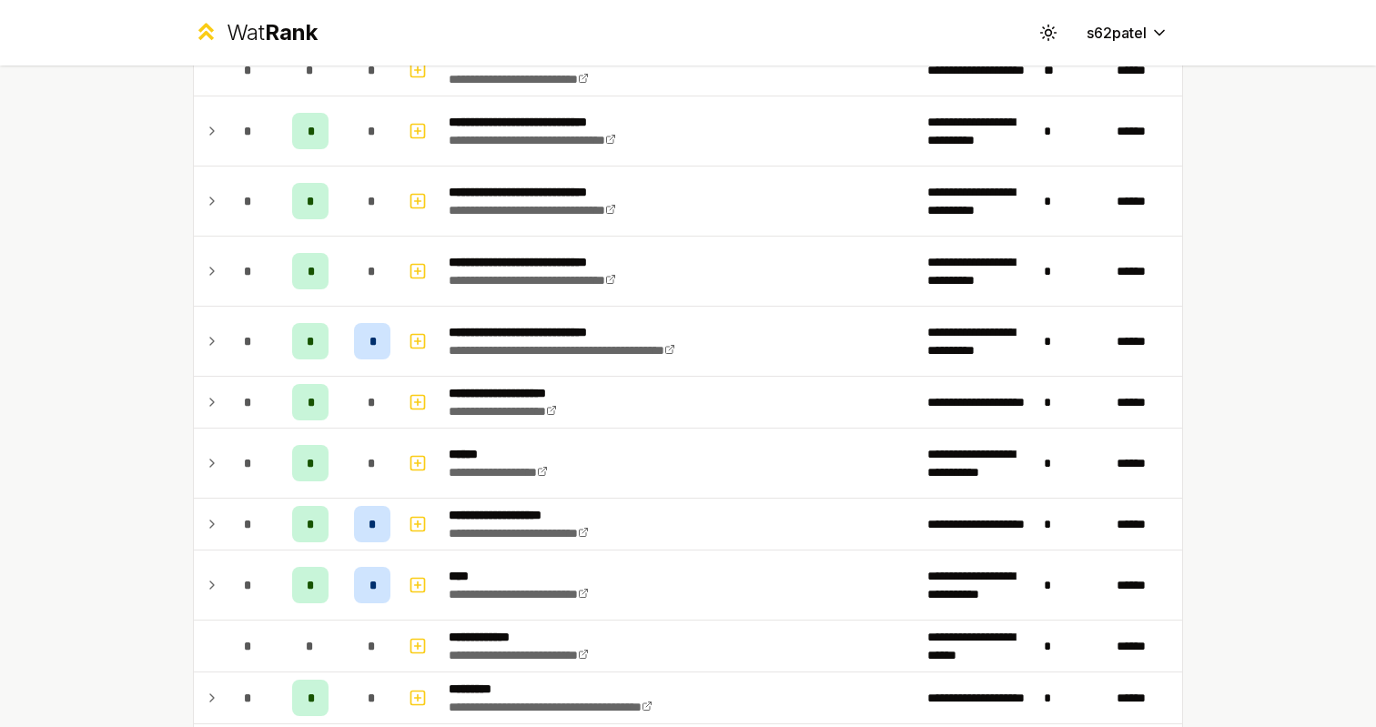
scroll to position [1788, 0]
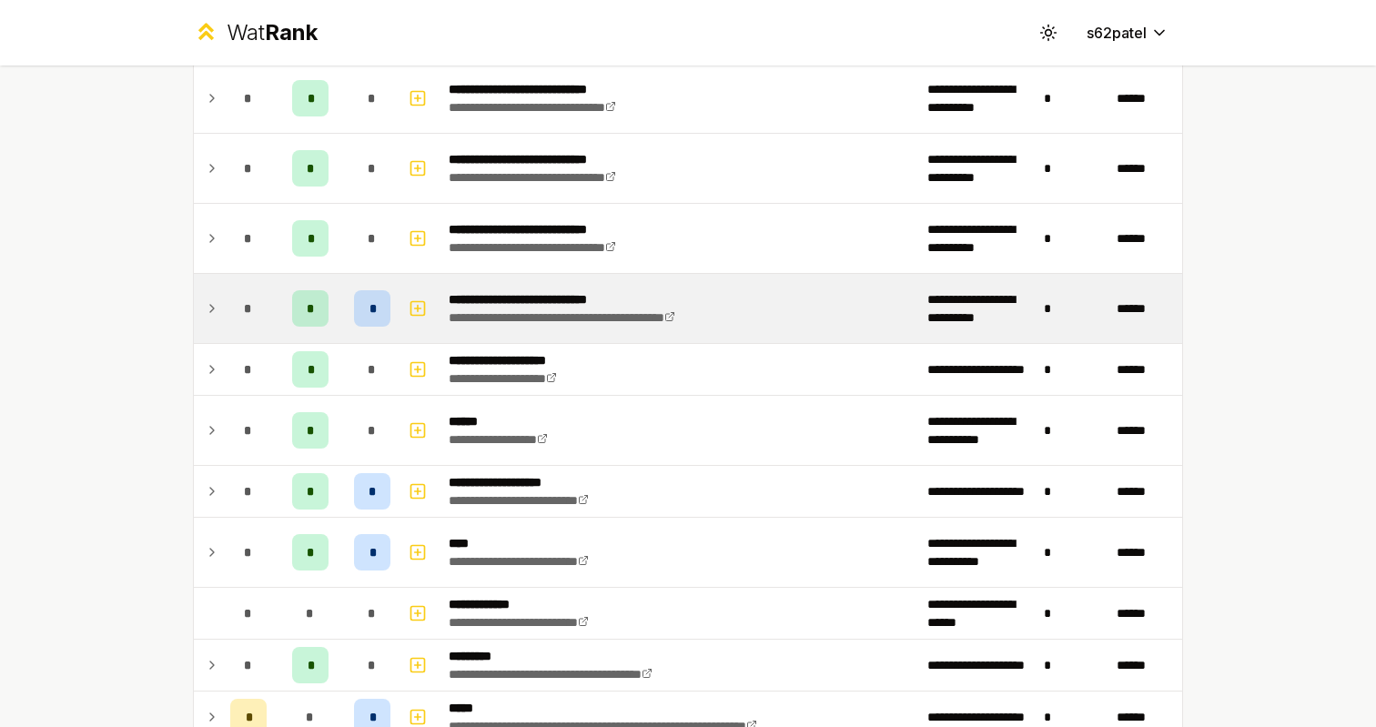
click at [279, 311] on td "*" at bounding box center [310, 308] width 73 height 69
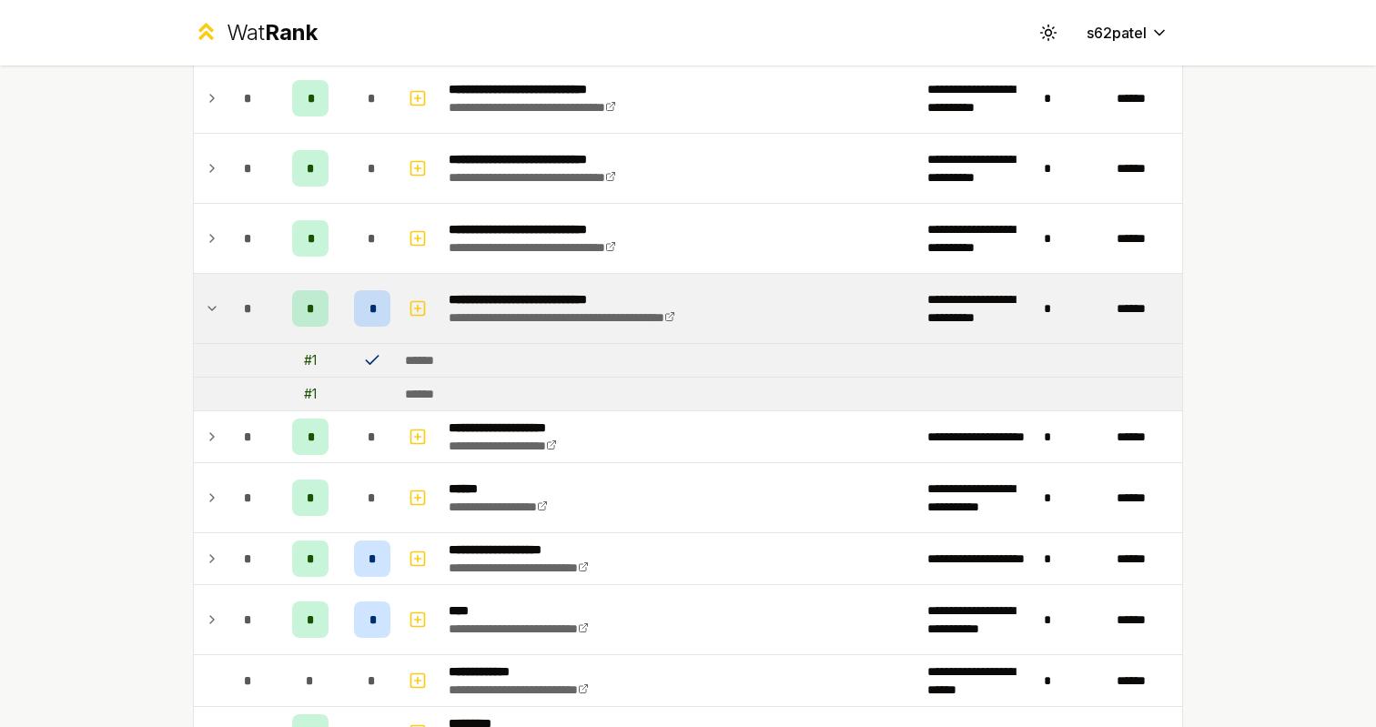
click at [279, 311] on td "*" at bounding box center [310, 308] width 73 height 69
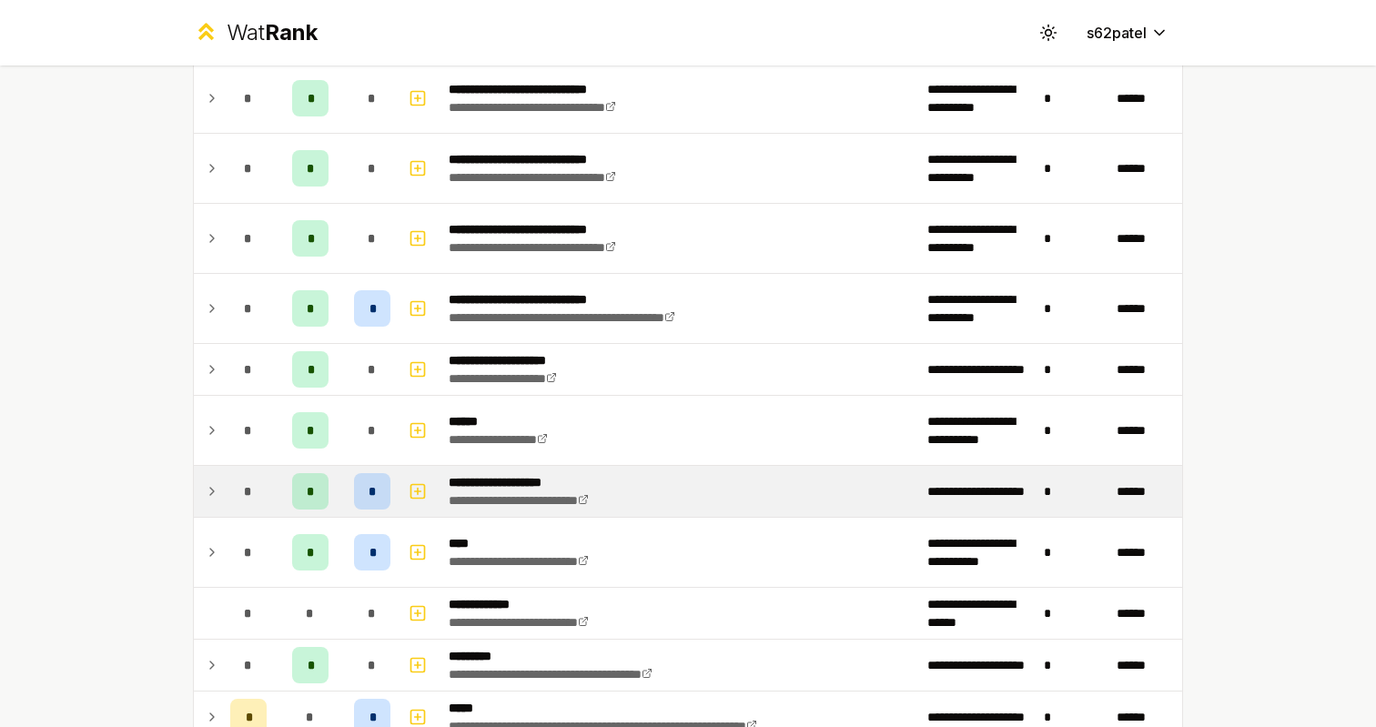
click at [240, 486] on div "*" at bounding box center [248, 491] width 36 height 36
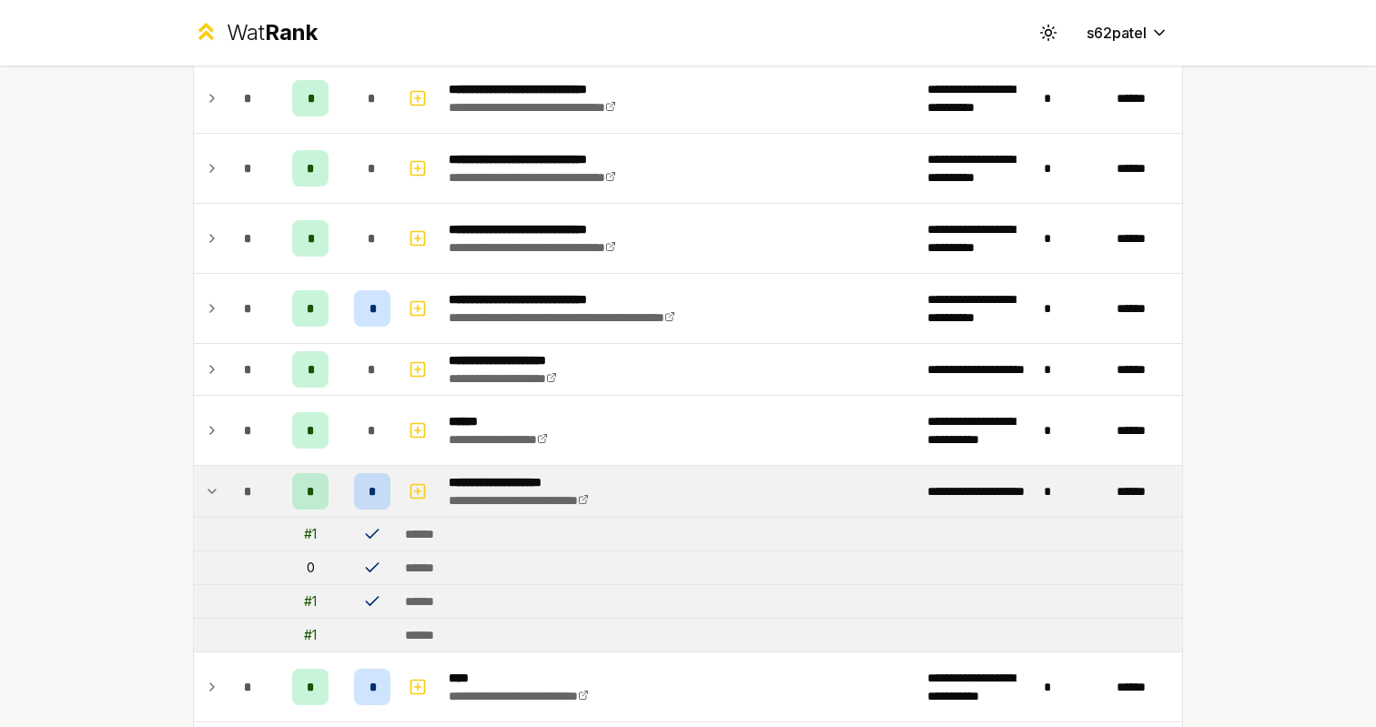
click at [240, 486] on div "*" at bounding box center [248, 491] width 36 height 36
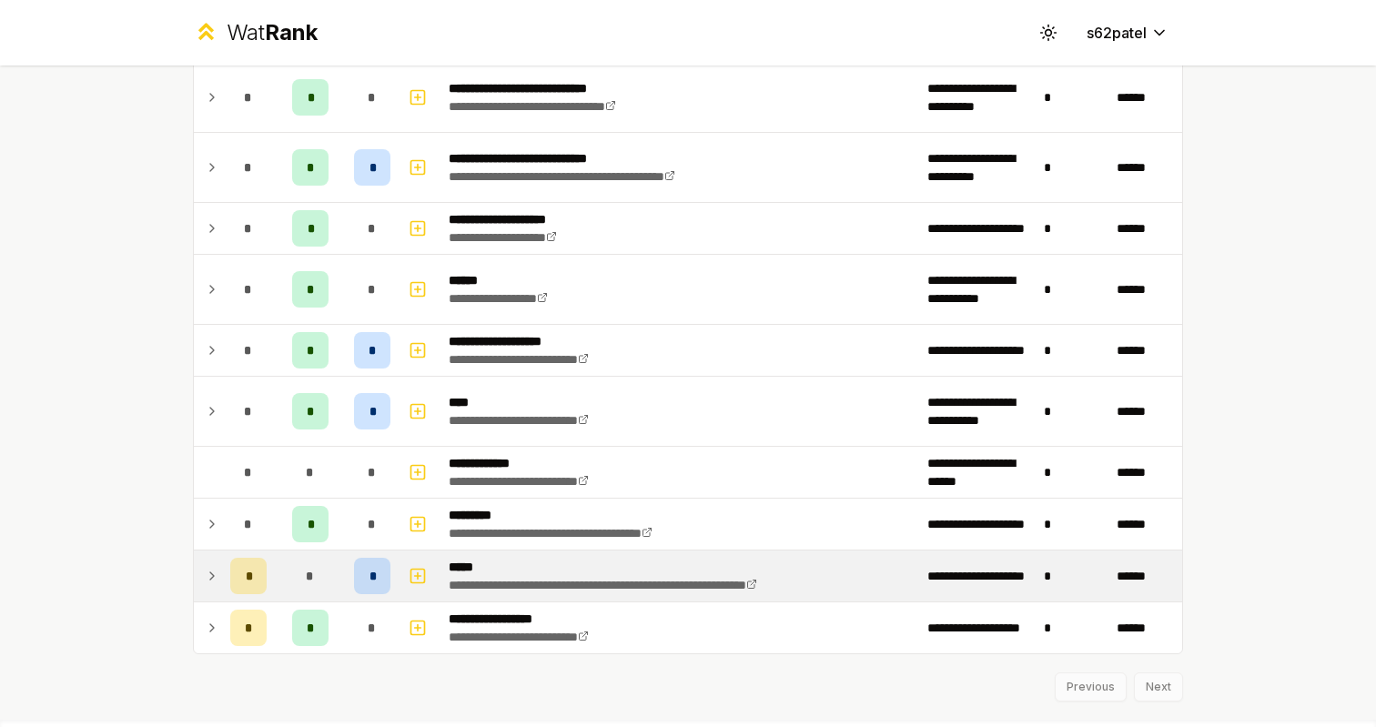
scroll to position [1926, 0]
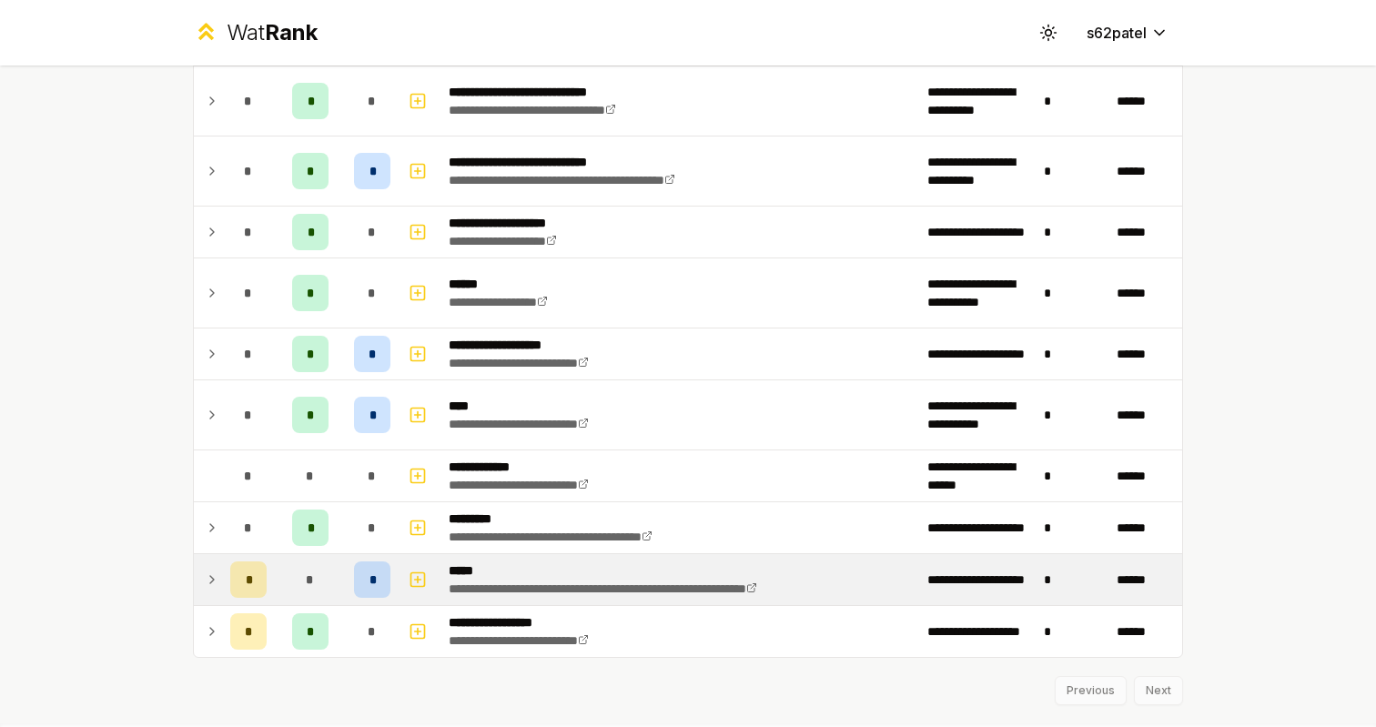
click at [209, 575] on icon at bounding box center [212, 580] width 15 height 22
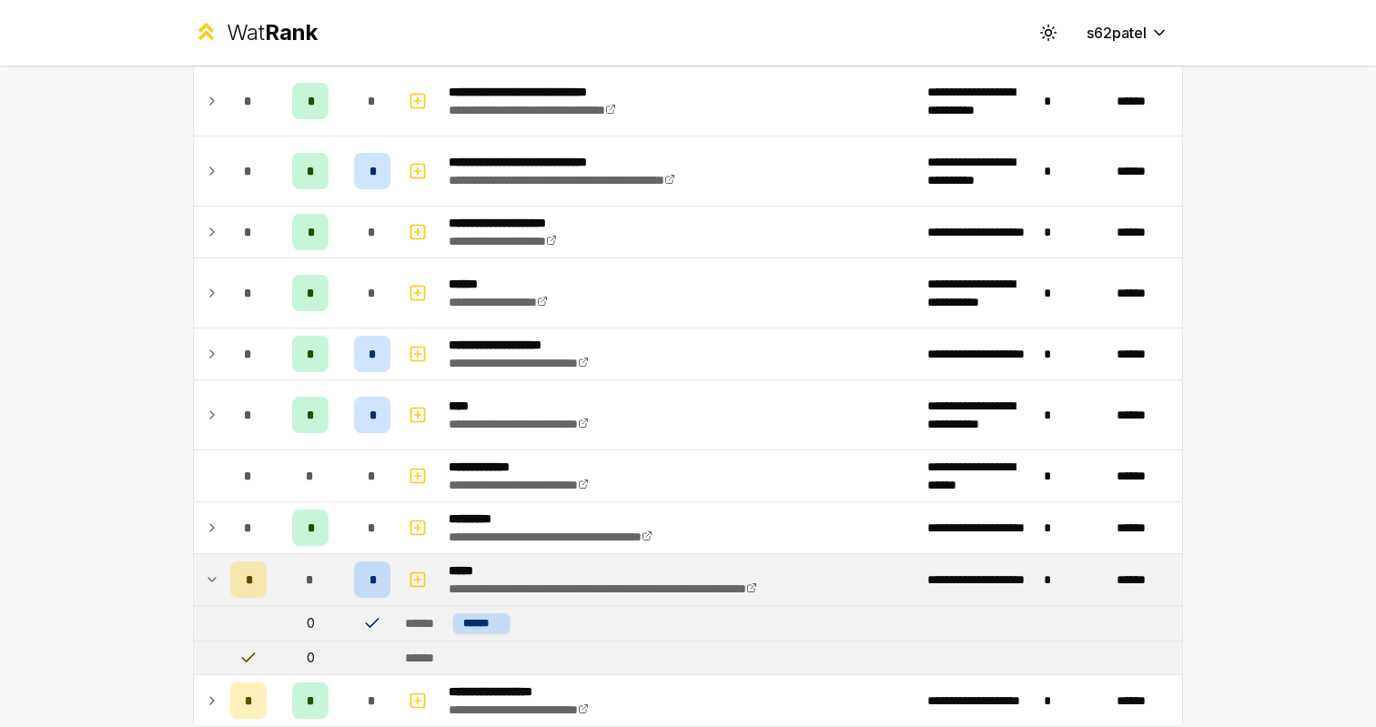
click at [215, 575] on icon at bounding box center [212, 580] width 15 height 22
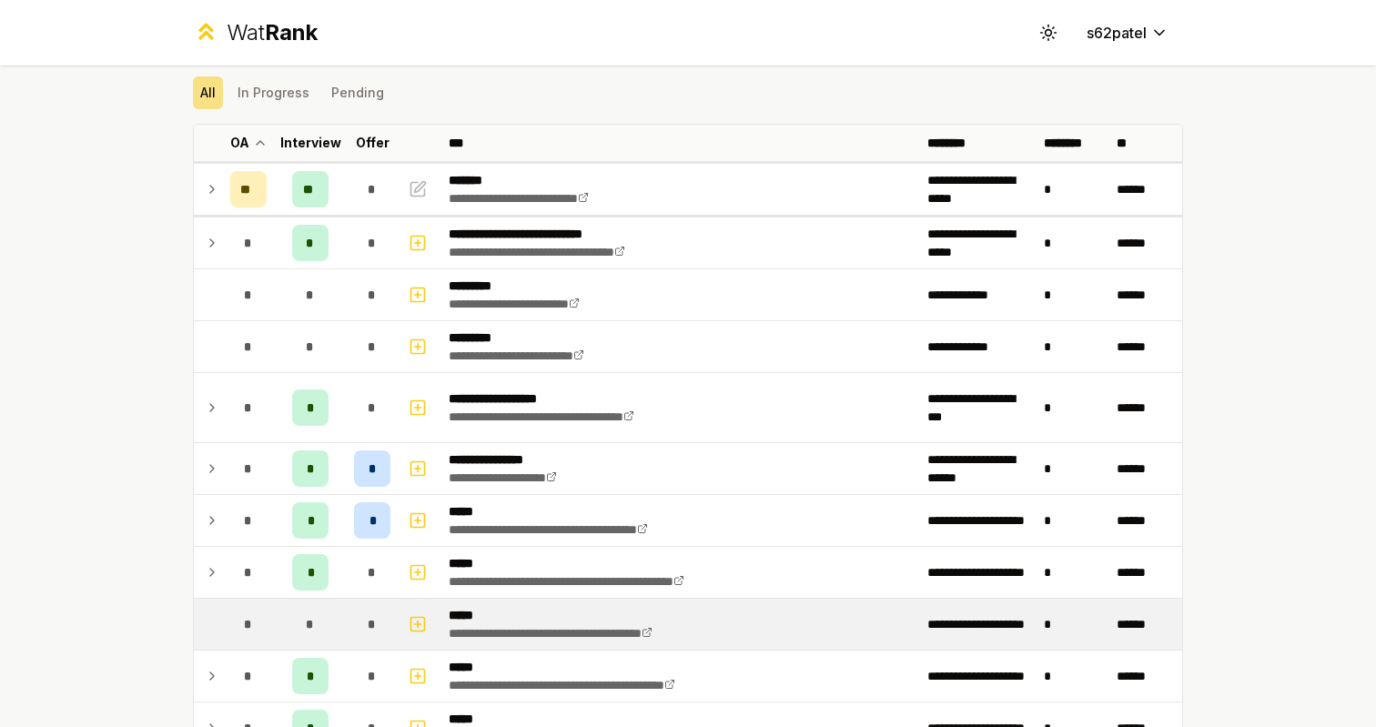
scroll to position [16, 0]
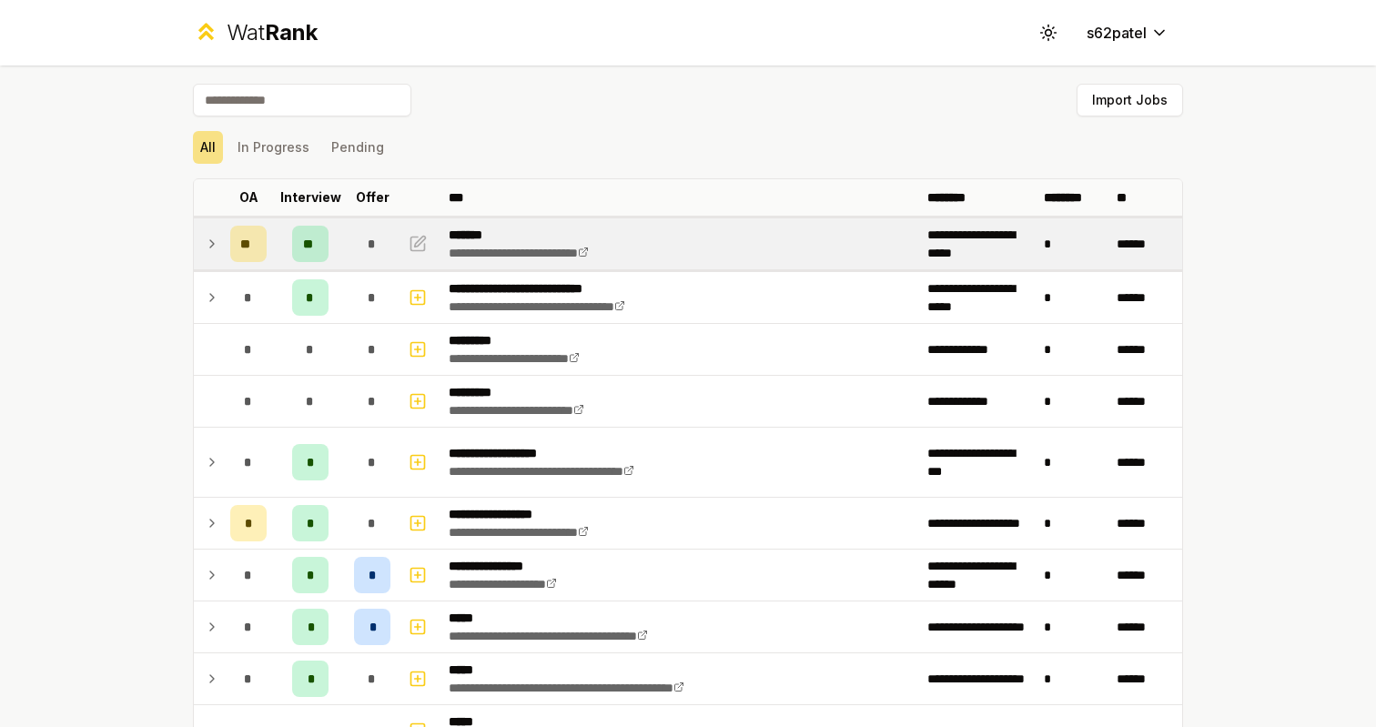
click at [216, 241] on icon at bounding box center [212, 244] width 15 height 22
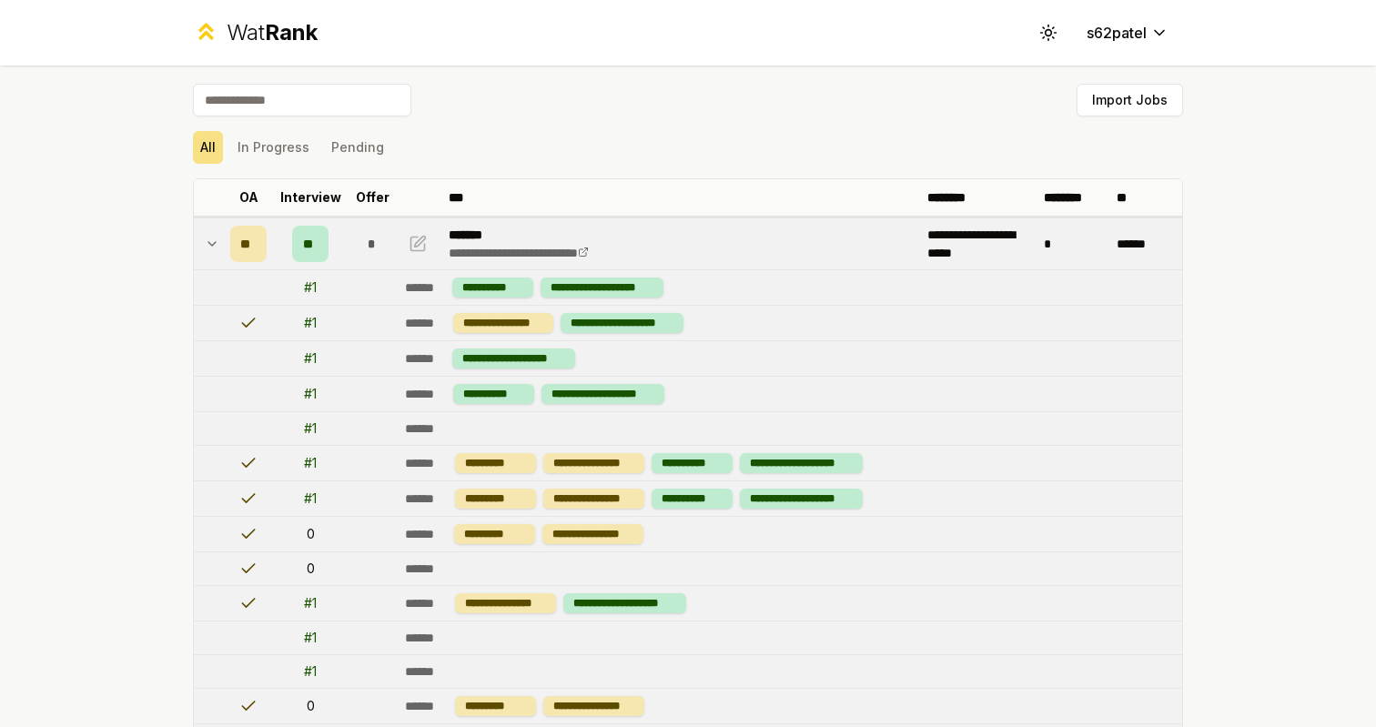
click at [217, 241] on icon at bounding box center [212, 244] width 15 height 22
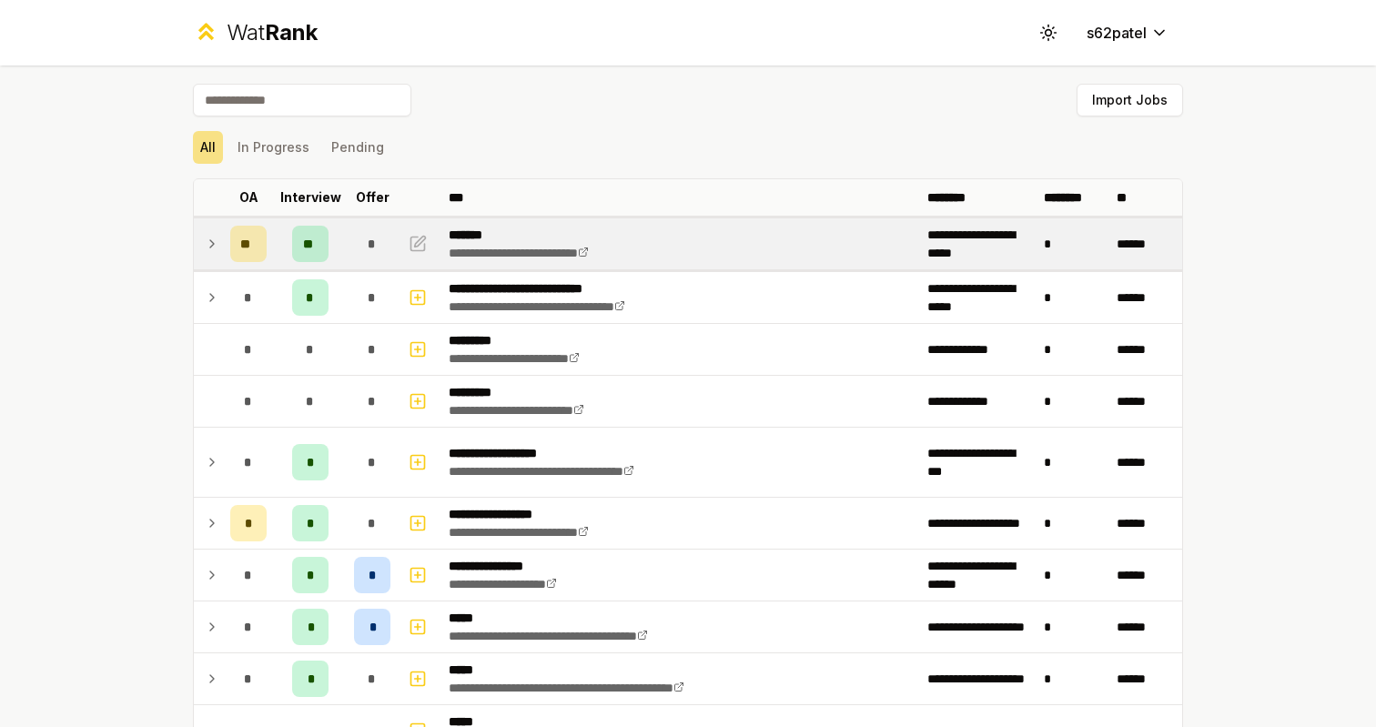
click at [212, 232] on td at bounding box center [208, 243] width 29 height 51
click at [213, 234] on icon at bounding box center [212, 244] width 15 height 22
click at [226, 246] on td "**" at bounding box center [248, 243] width 51 height 51
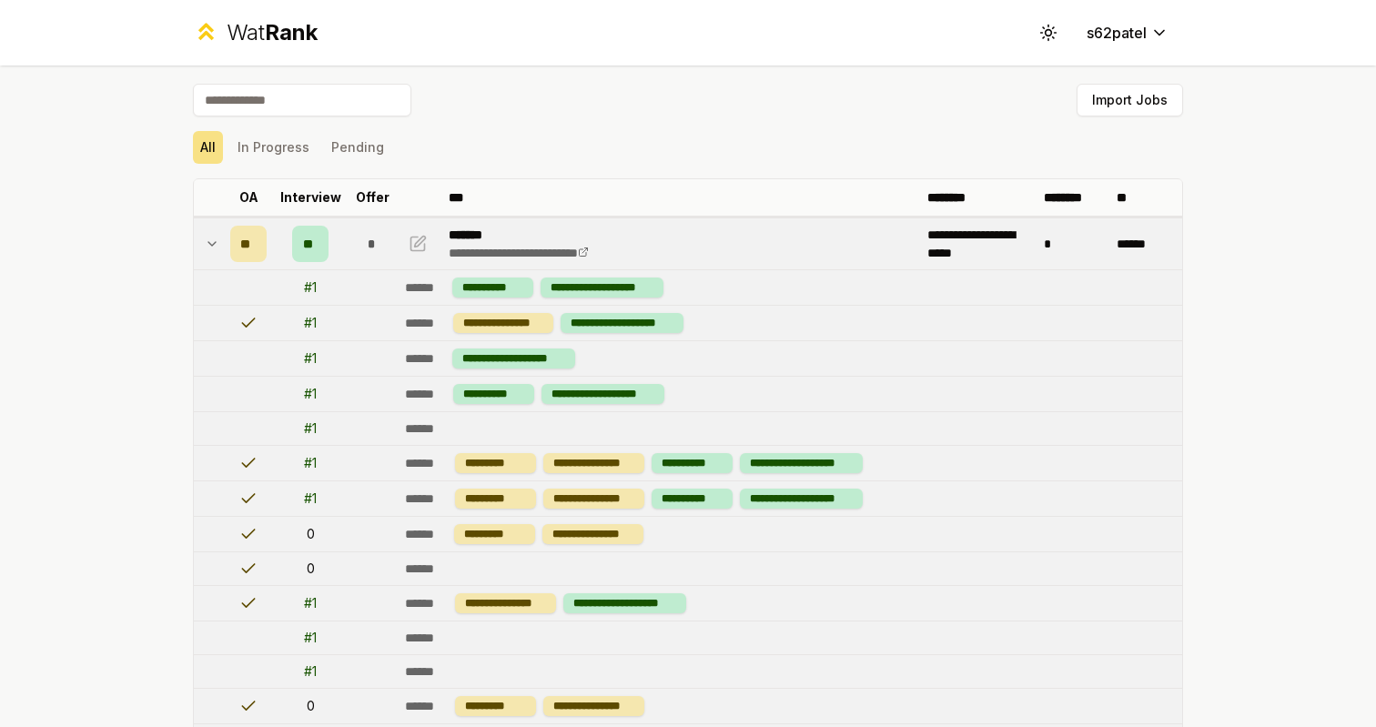
click at [228, 247] on td "**" at bounding box center [248, 243] width 51 height 51
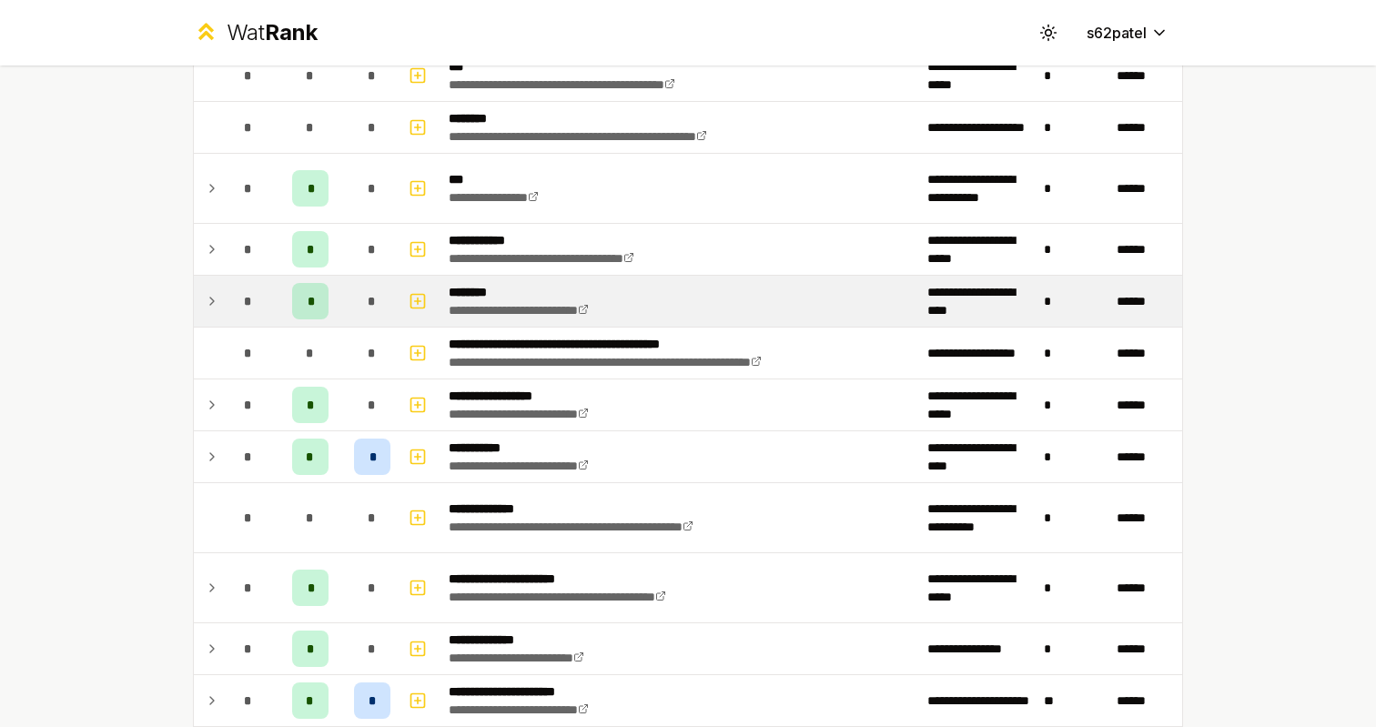
scroll to position [1277, 0]
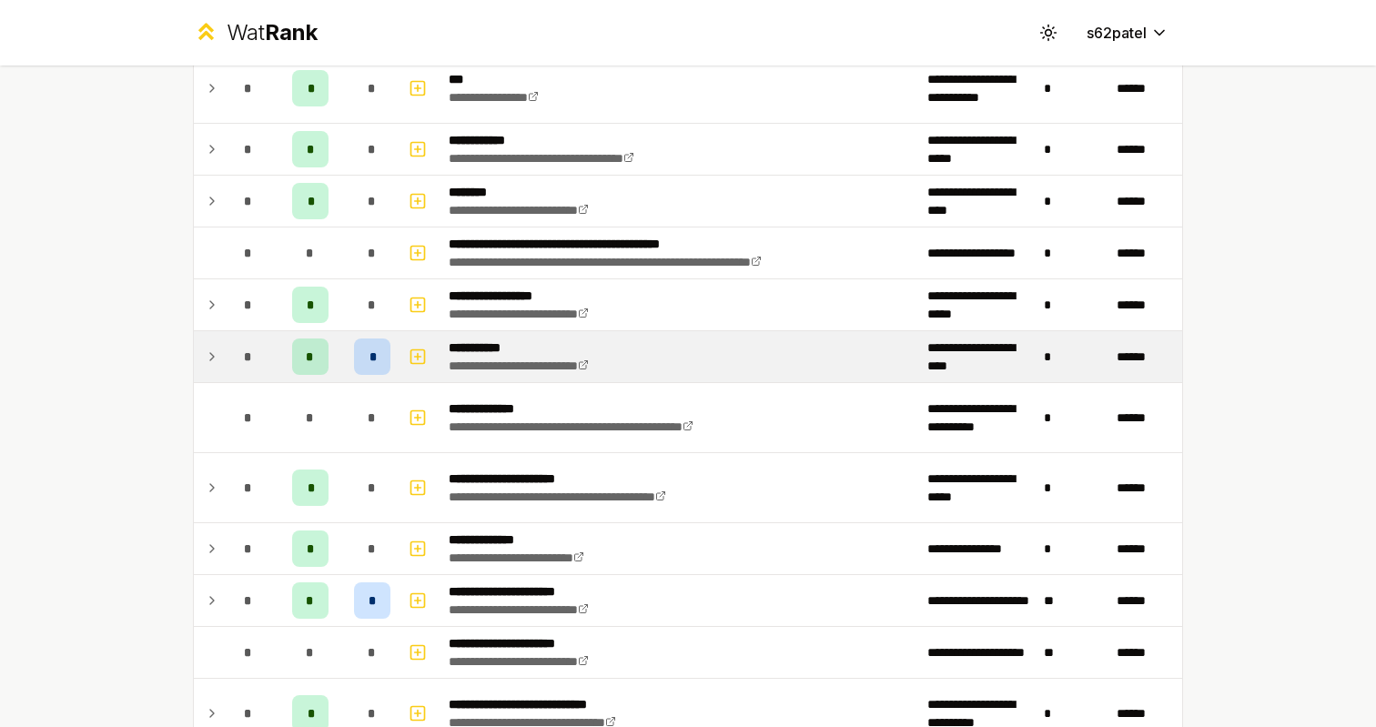
click at [247, 373] on div "*" at bounding box center [248, 357] width 36 height 36
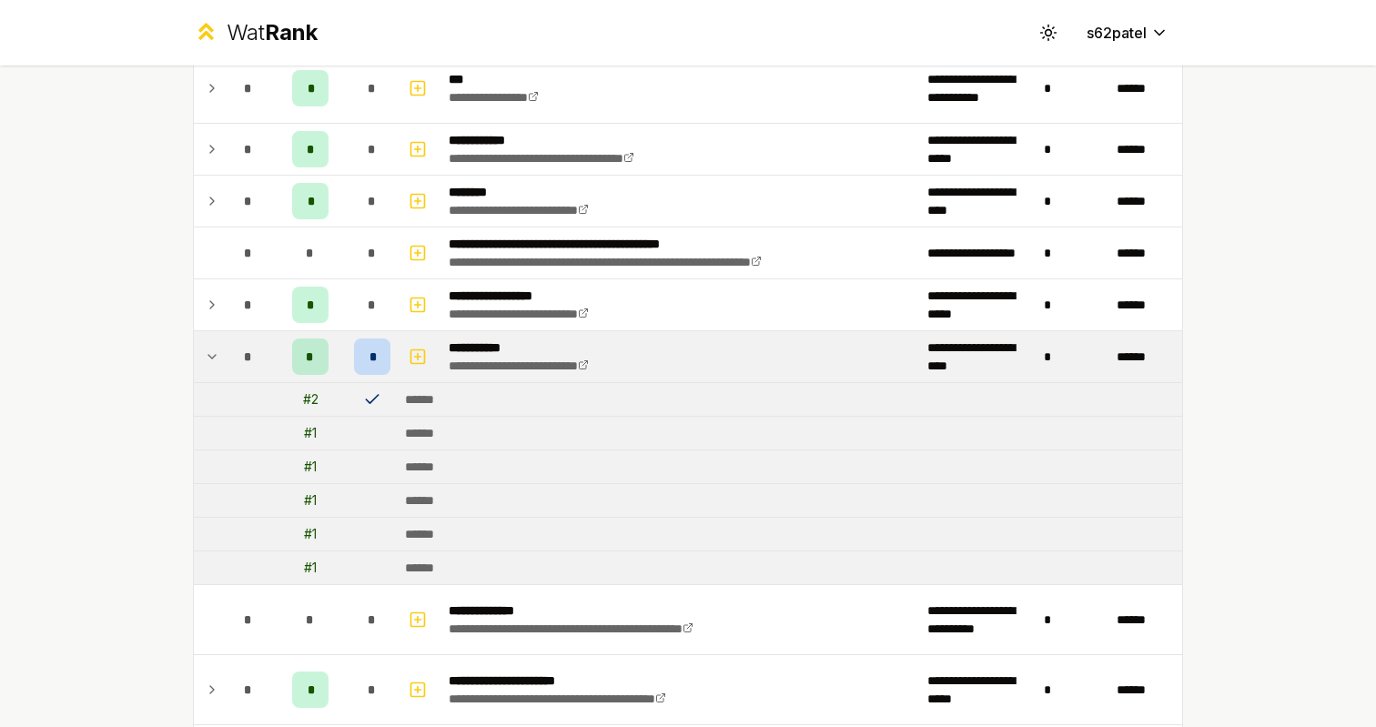
click at [247, 373] on div "*" at bounding box center [248, 357] width 36 height 36
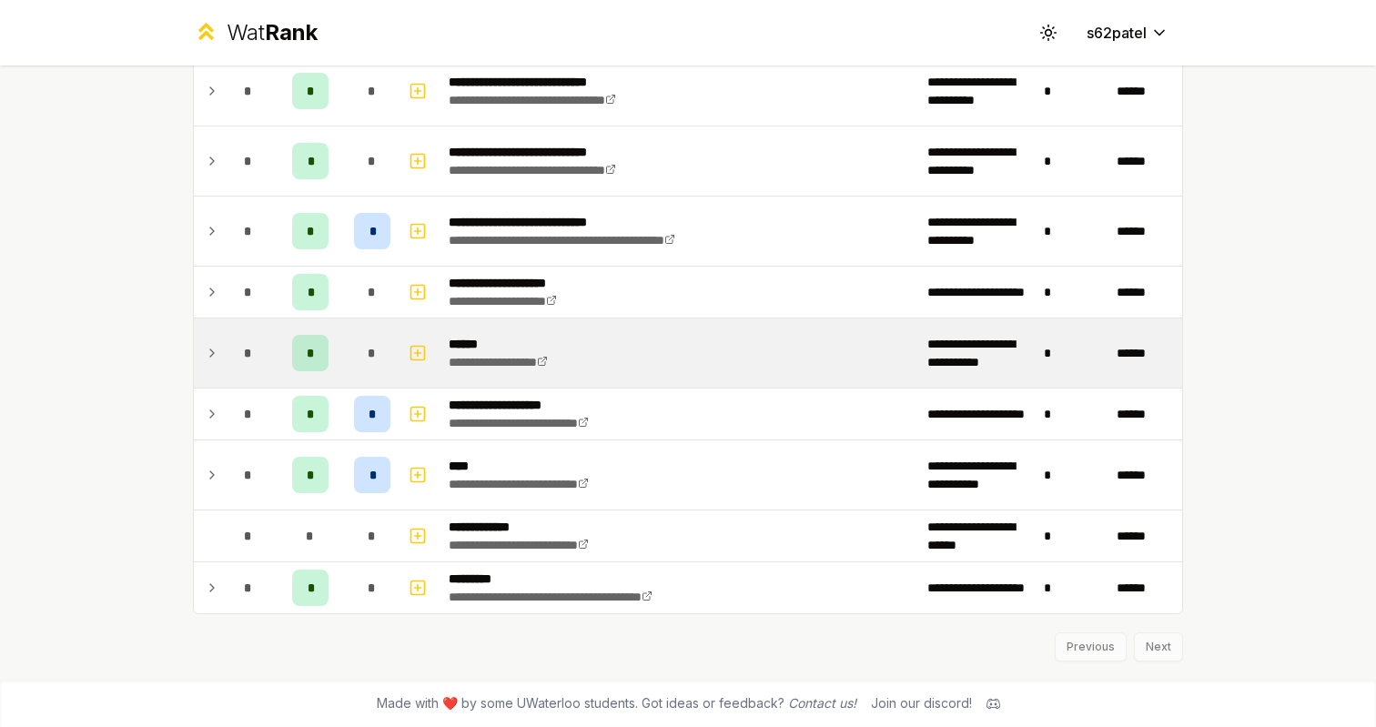
scroll to position [1969, 0]
